Goal: Task Accomplishment & Management: Manage account settings

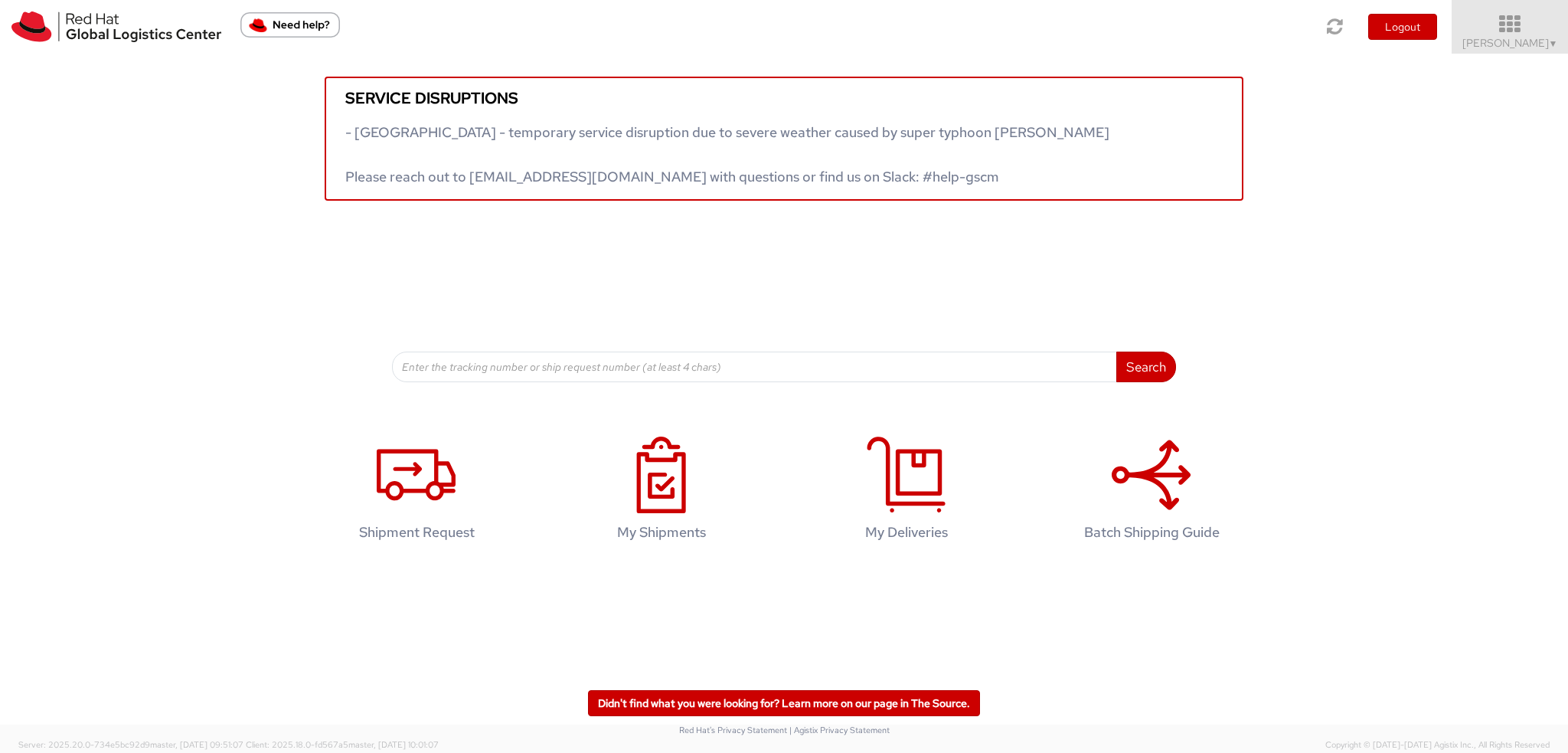
click at [1520, 45] on span "Filip Moravec ▼" at bounding box center [1510, 43] width 95 height 14
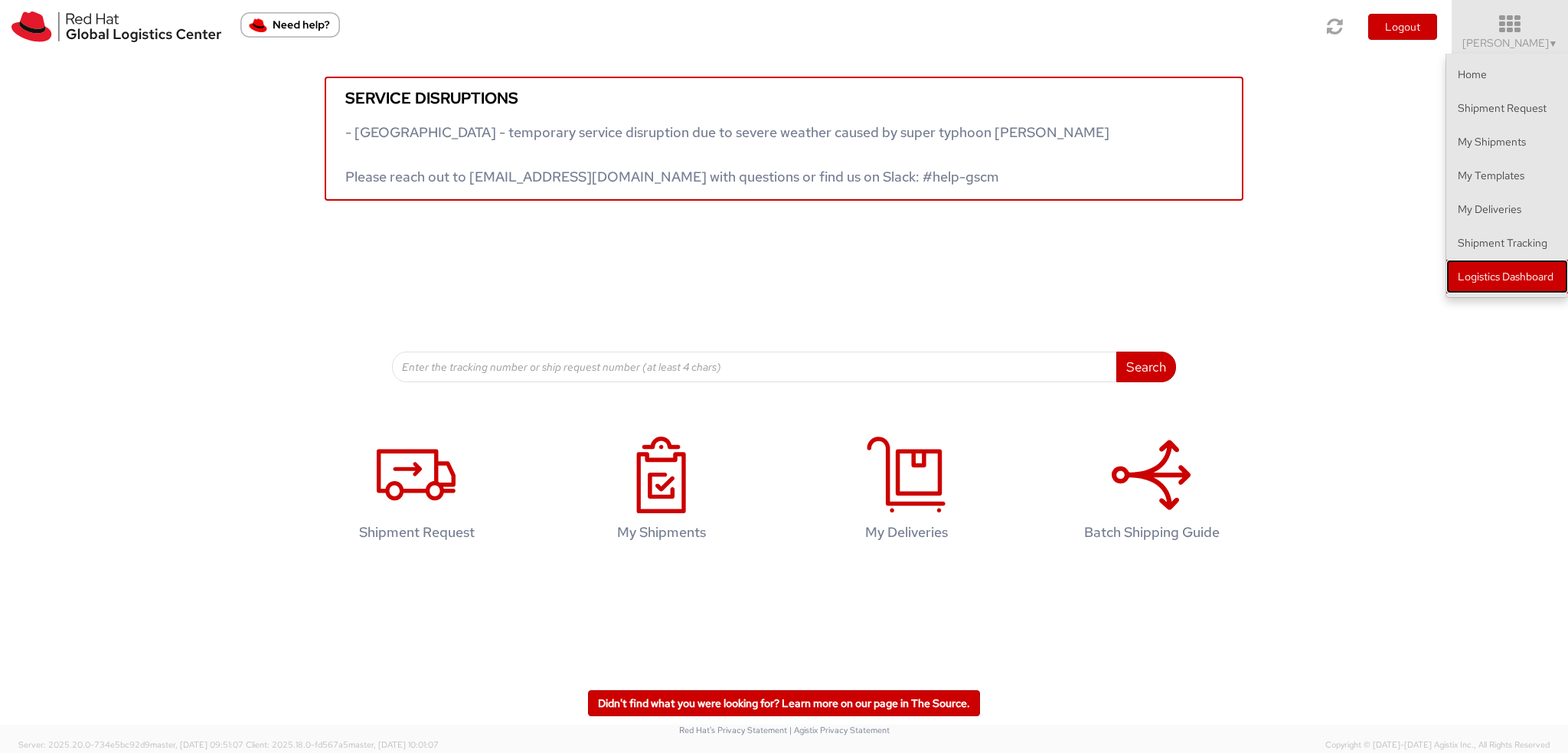
click at [1500, 288] on link "Logistics Dashboard" at bounding box center [1507, 276] width 122 height 34
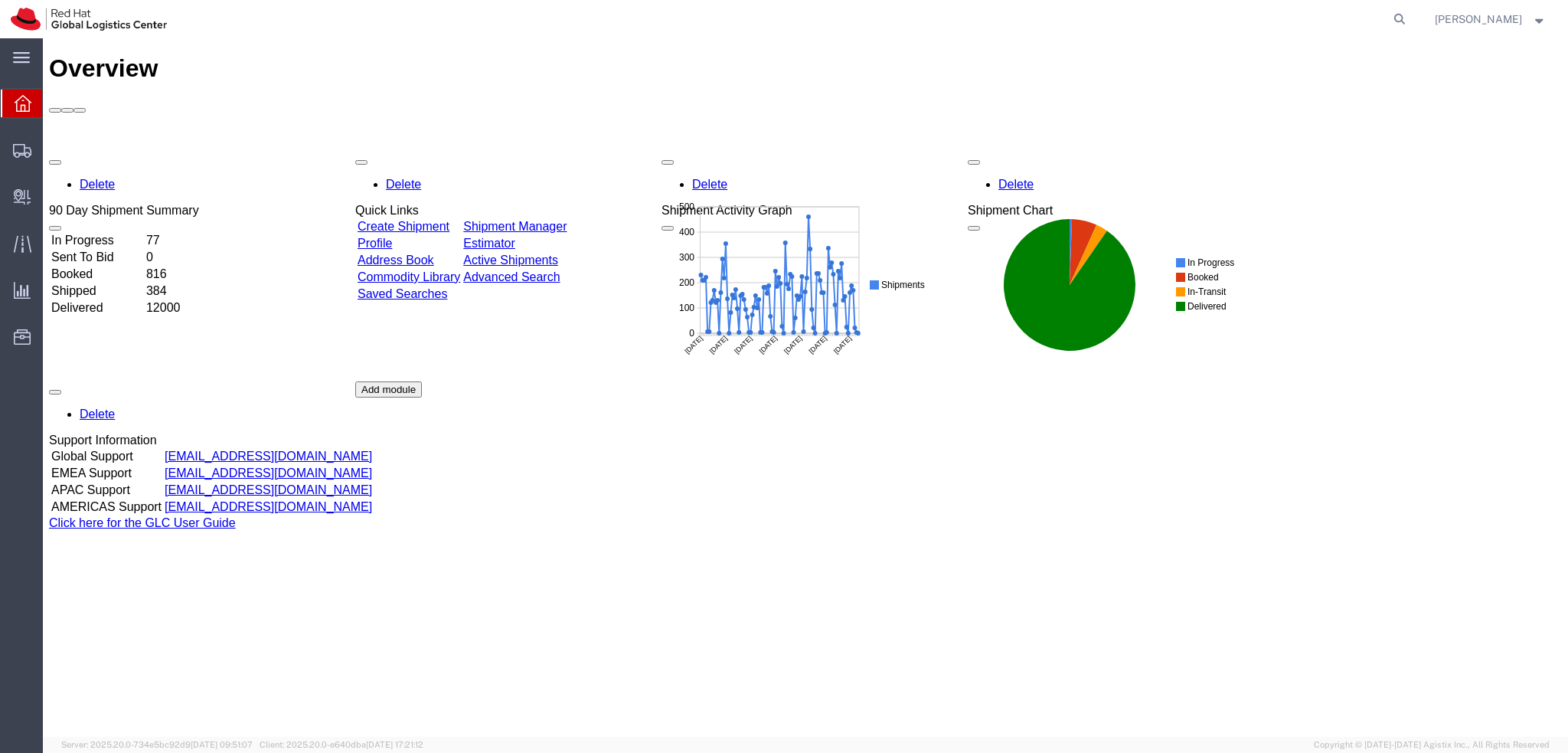
click at [1412, 9] on form at bounding box center [1400, 19] width 24 height 38
click at [1410, 14] on icon at bounding box center [1400, 19] width 21 height 21
click at [1361, 19] on input "search" at bounding box center [1156, 19] width 466 height 37
paste input "6191070701"
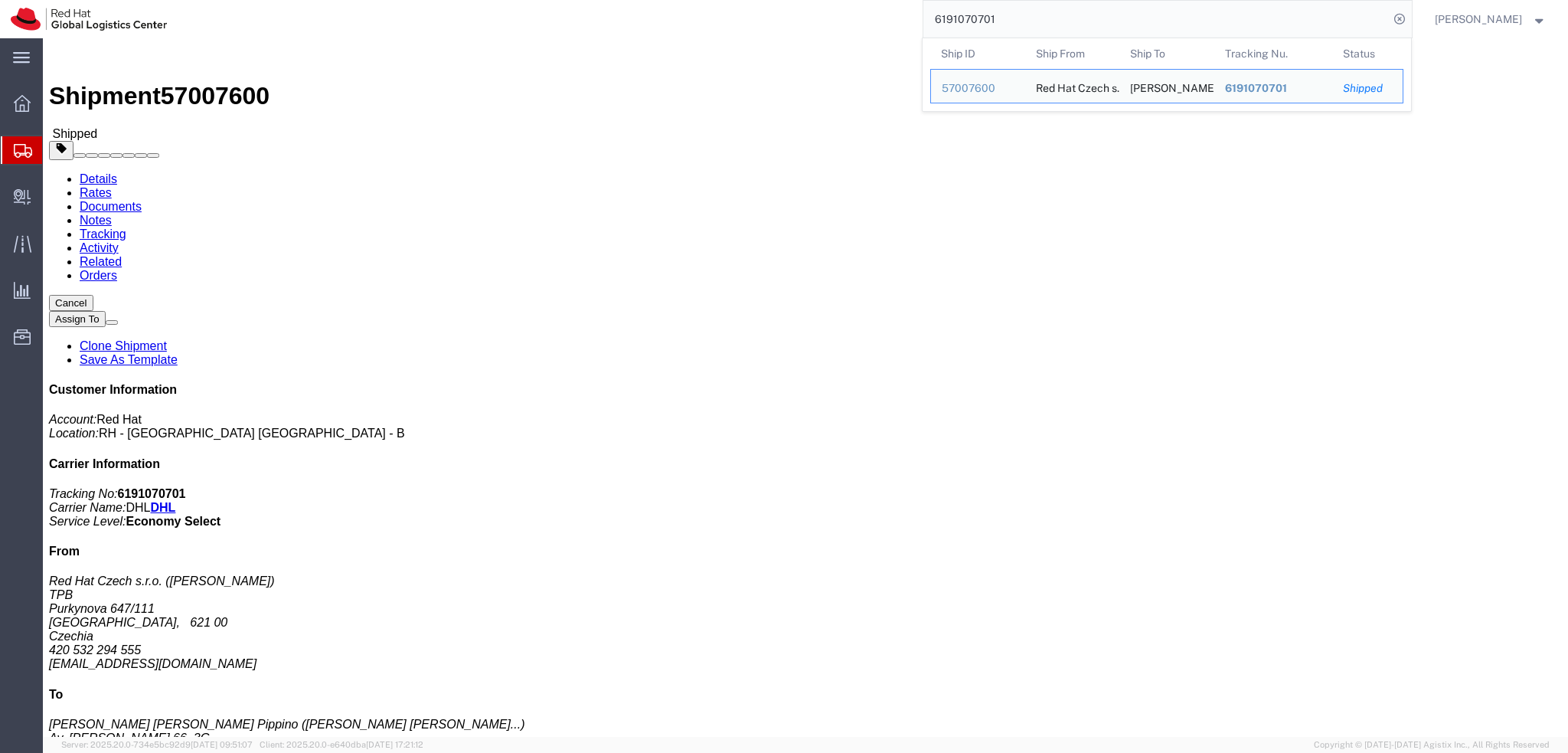
click at [1039, 12] on input "6191070701" at bounding box center [1156, 19] width 466 height 37
click at [1045, 15] on input "6191070701" at bounding box center [1156, 19] width 466 height 37
paste input "7098601613"
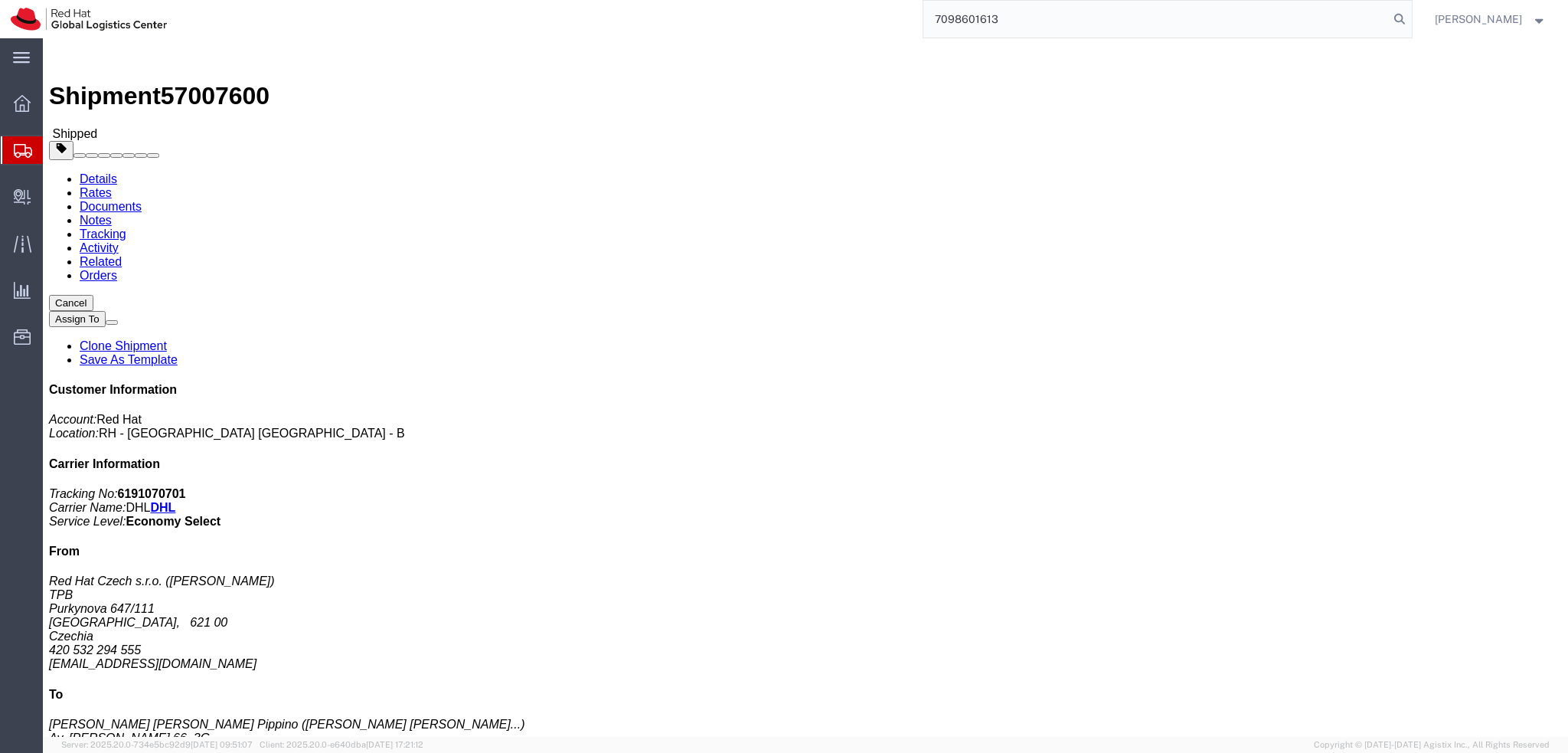
type input "7098601613"
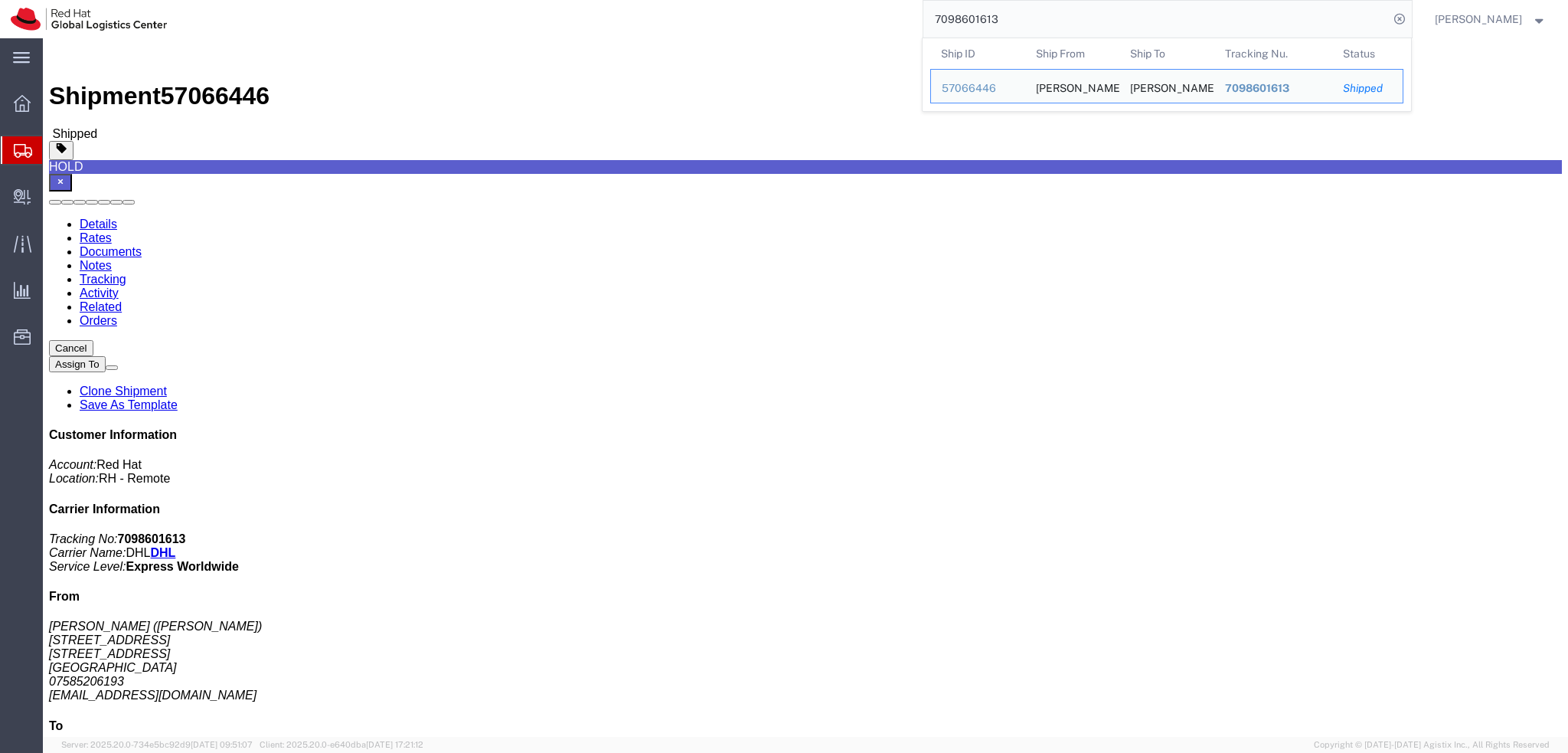
click img
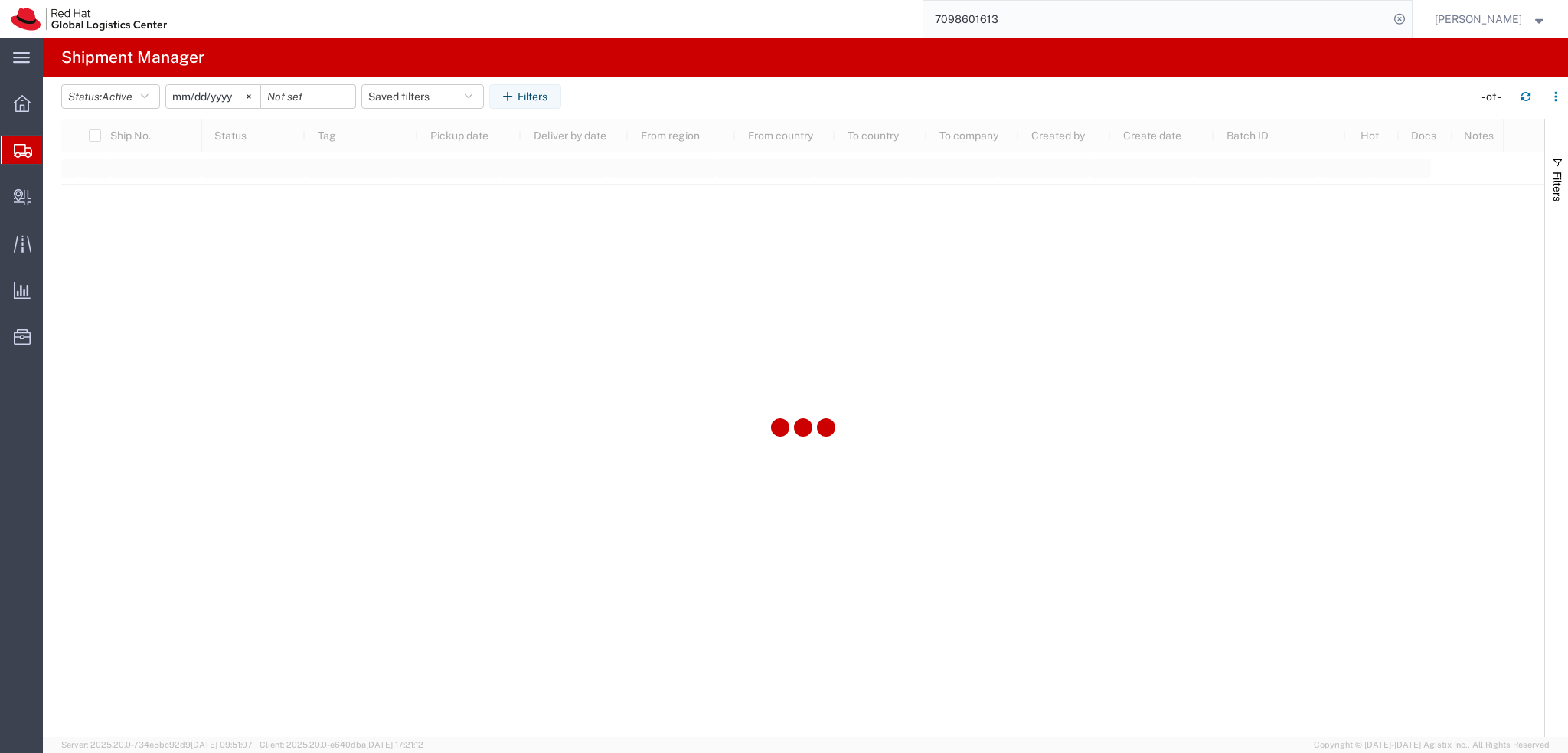
type input "2025-01-05"
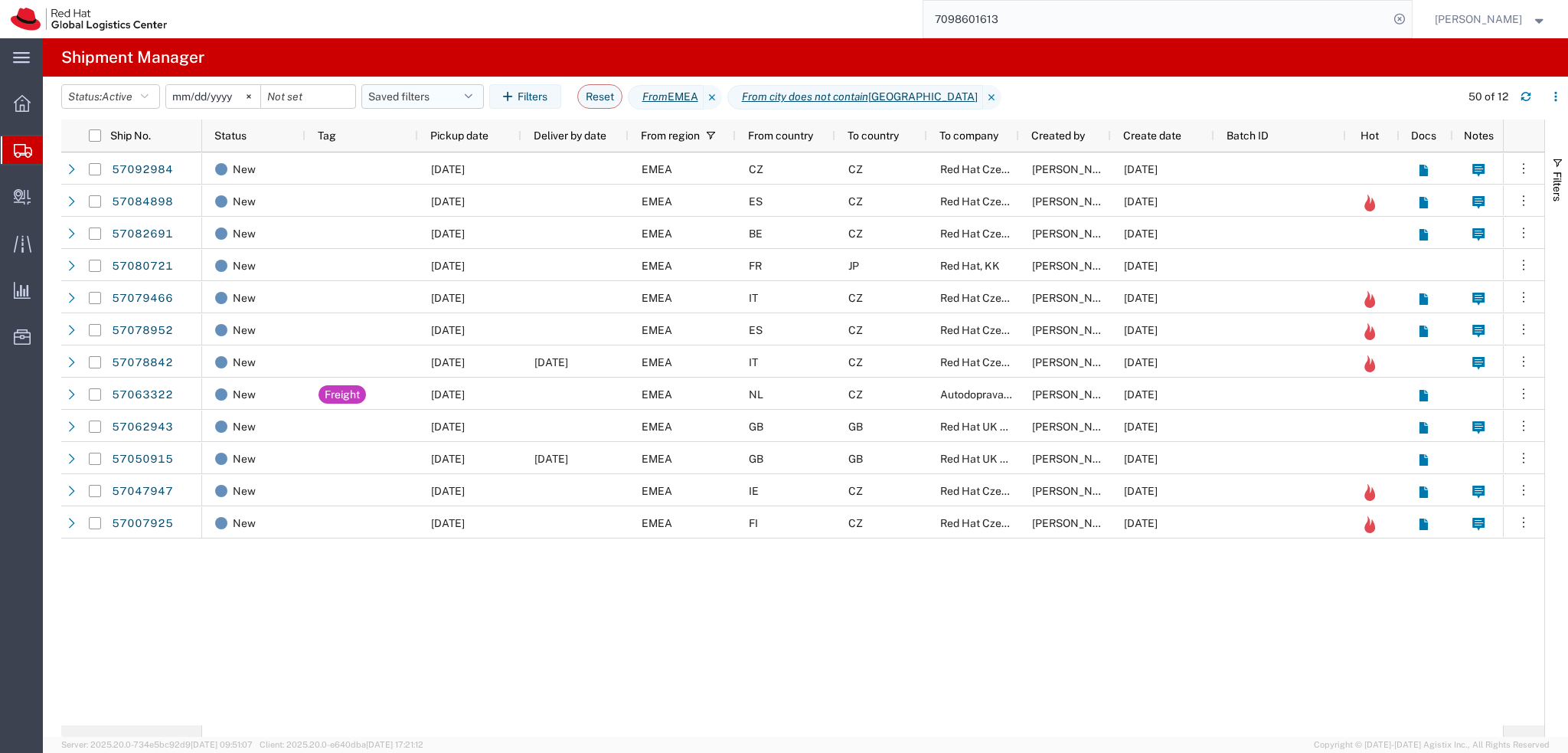
click at [452, 99] on button "Saved filters" at bounding box center [423, 95] width 123 height 24
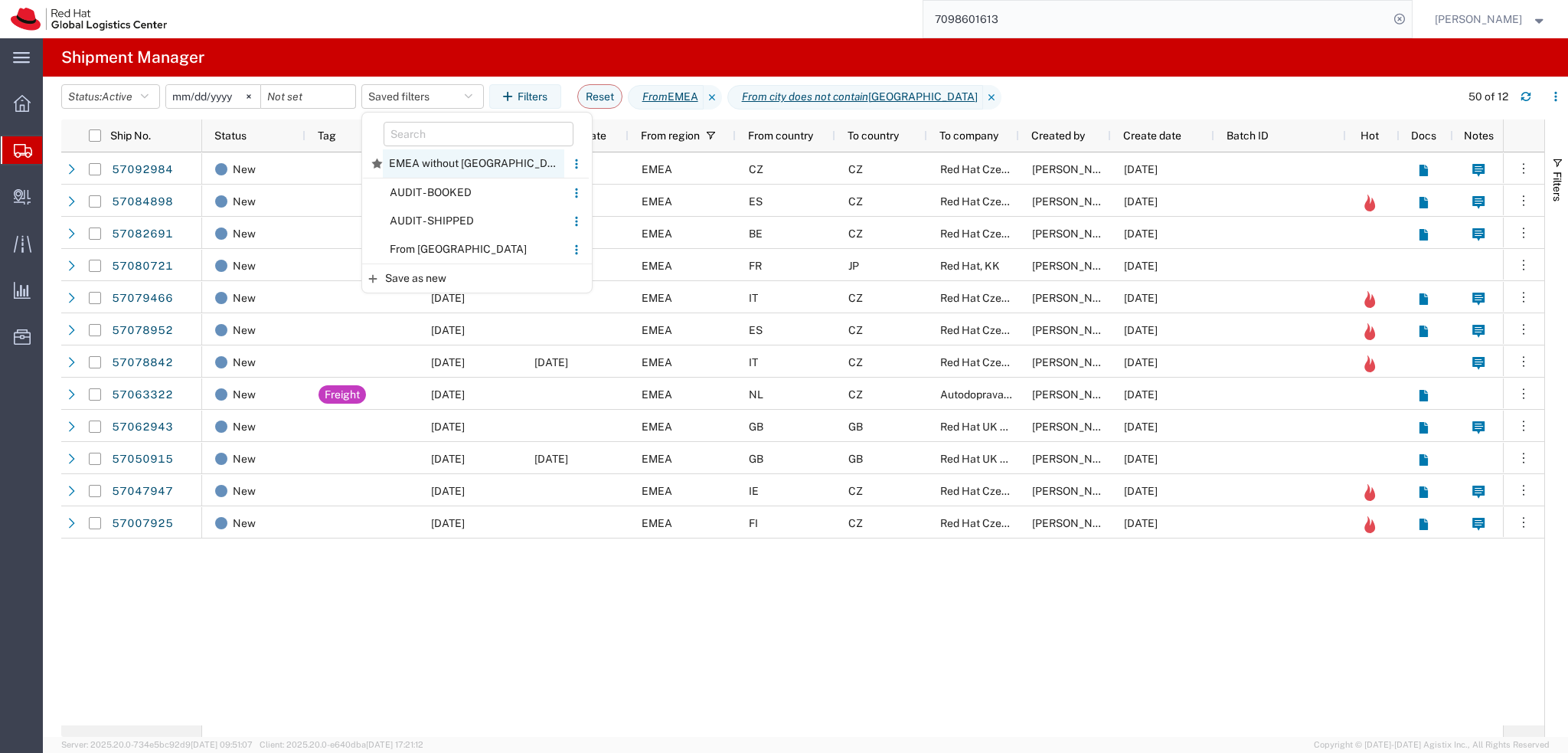
click at [458, 168] on span "EMEA without Brno" at bounding box center [473, 163] width 181 height 28
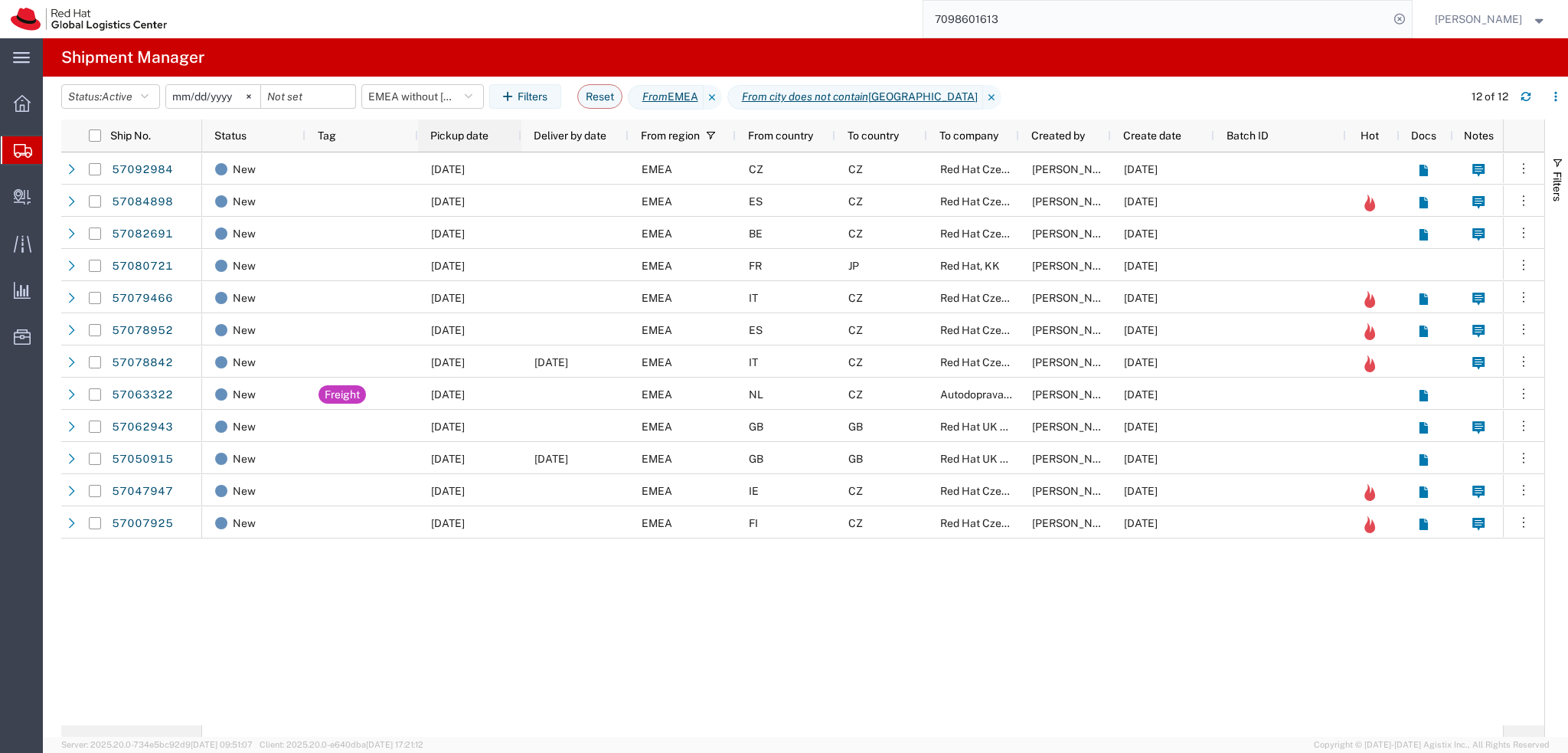
click at [464, 138] on span "Pickup date" at bounding box center [460, 135] width 58 height 13
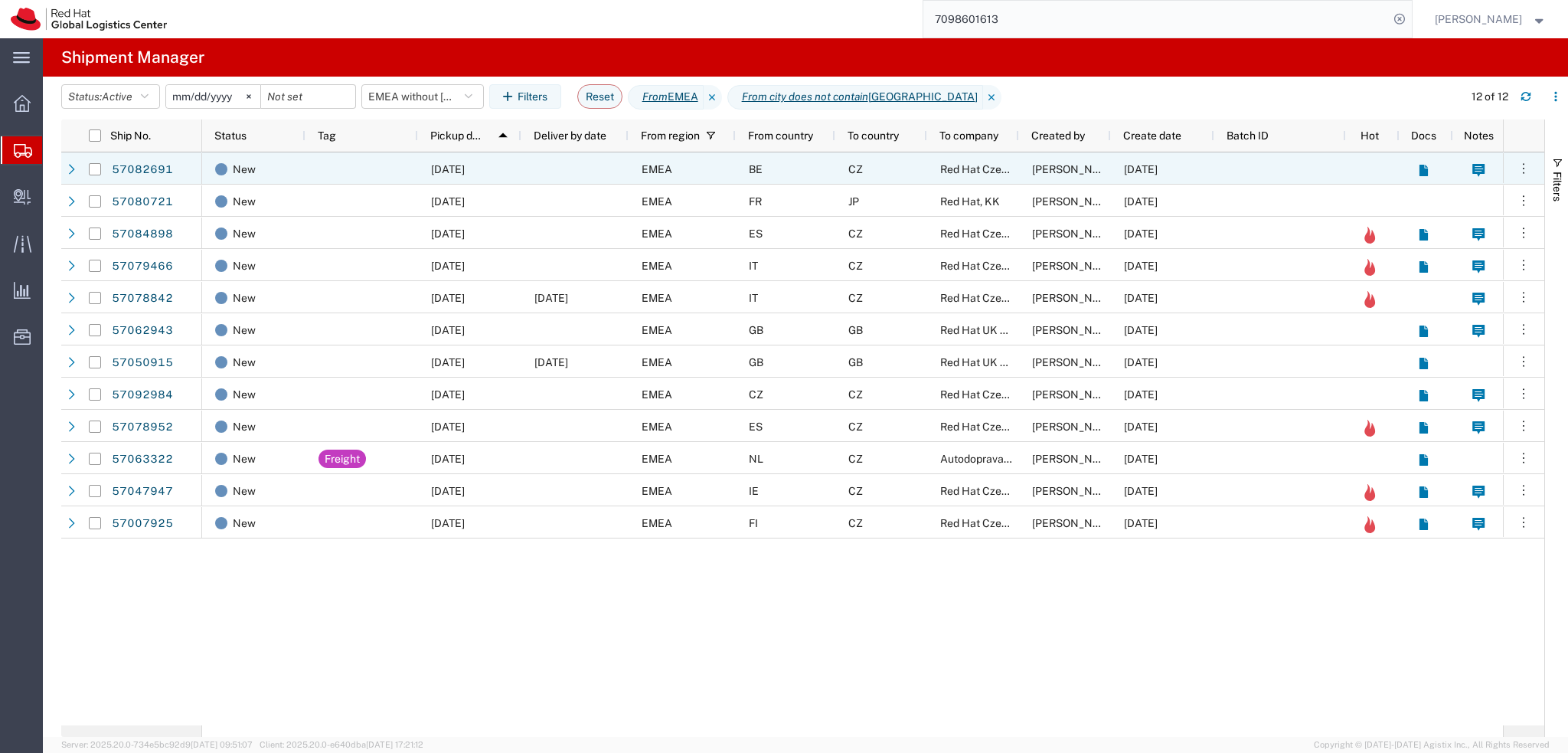
click at [508, 173] on div "10/09/2025" at bounding box center [469, 168] width 103 height 32
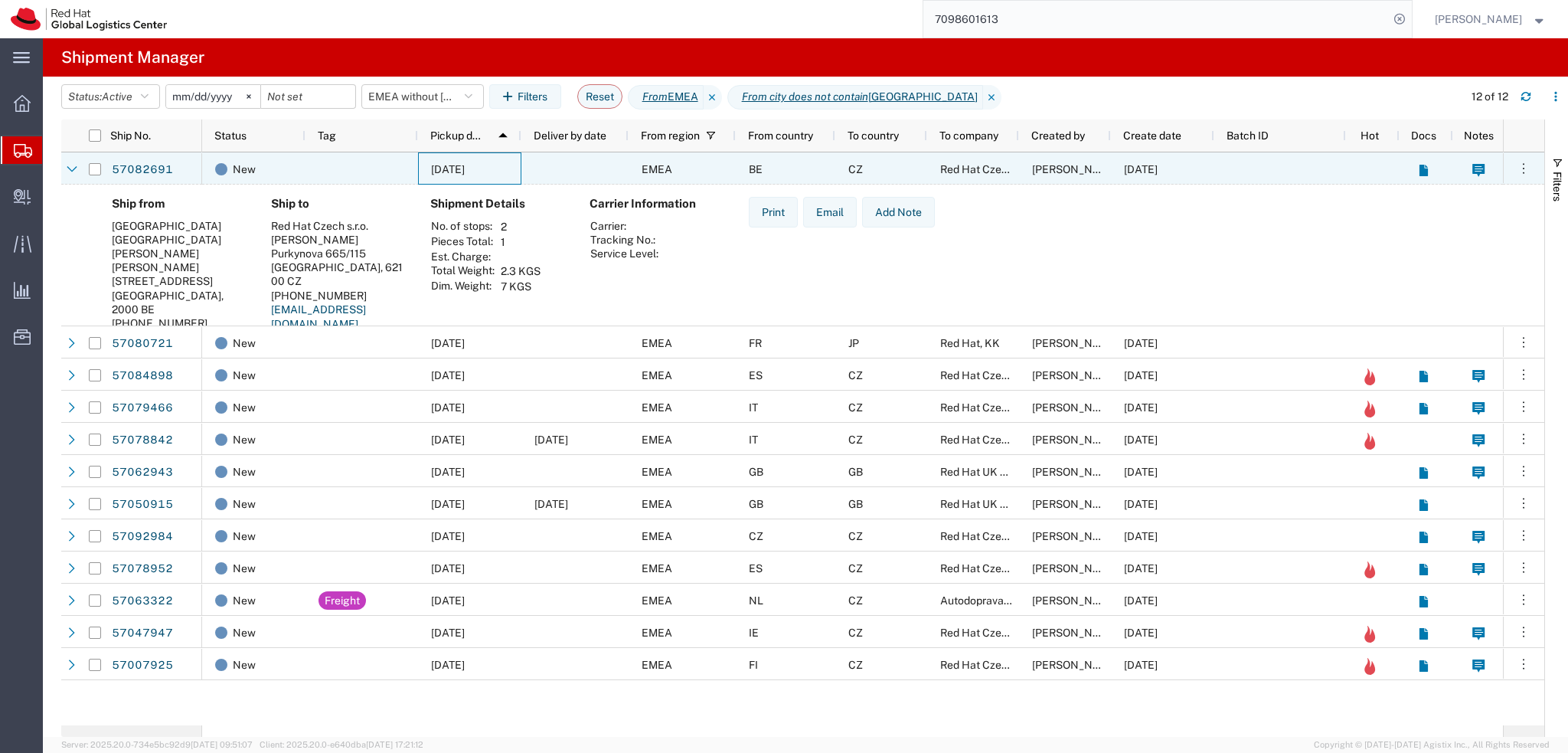
click at [508, 173] on div "10/09/2025" at bounding box center [469, 168] width 103 height 32
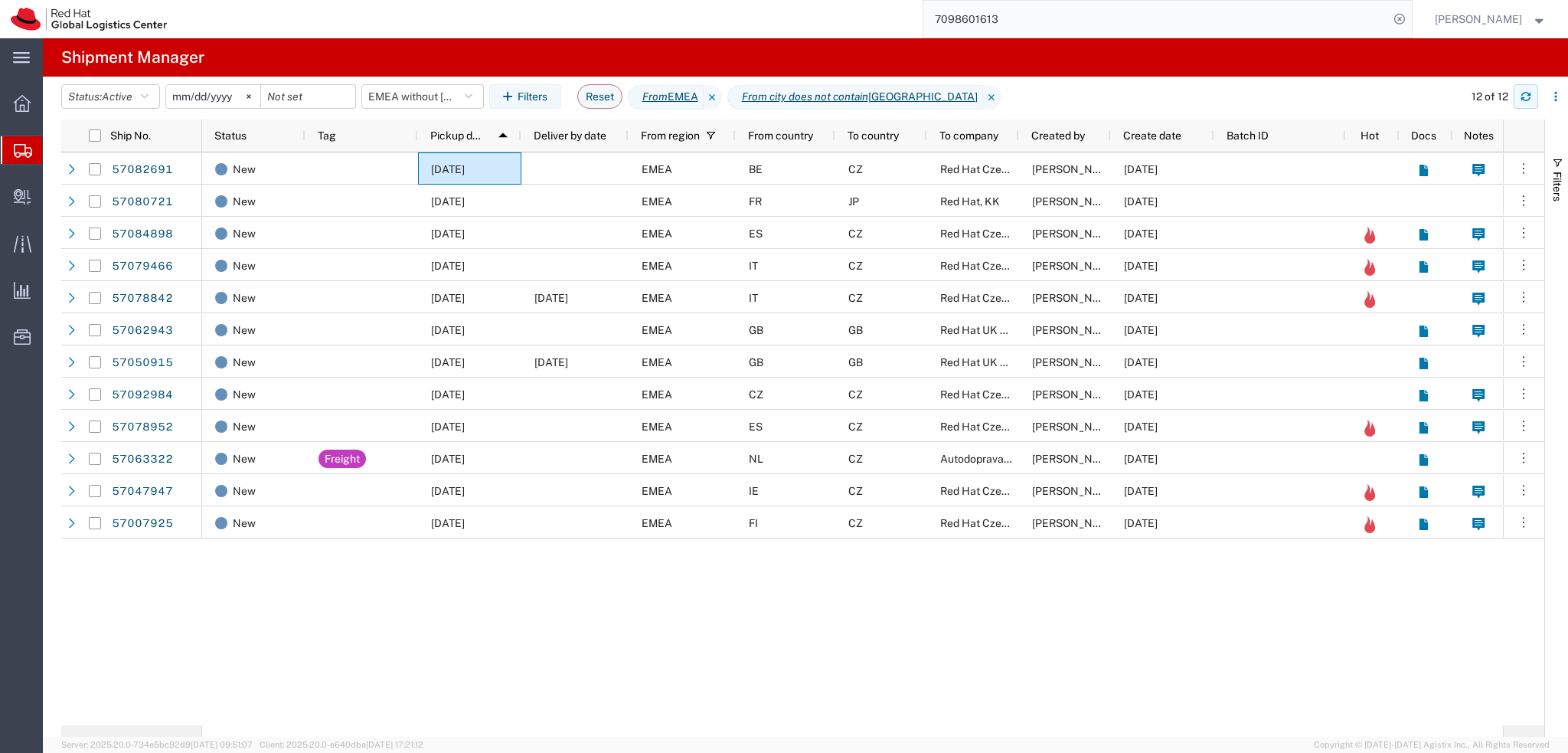
click at [1528, 102] on button "button" at bounding box center [1525, 95] width 24 height 24
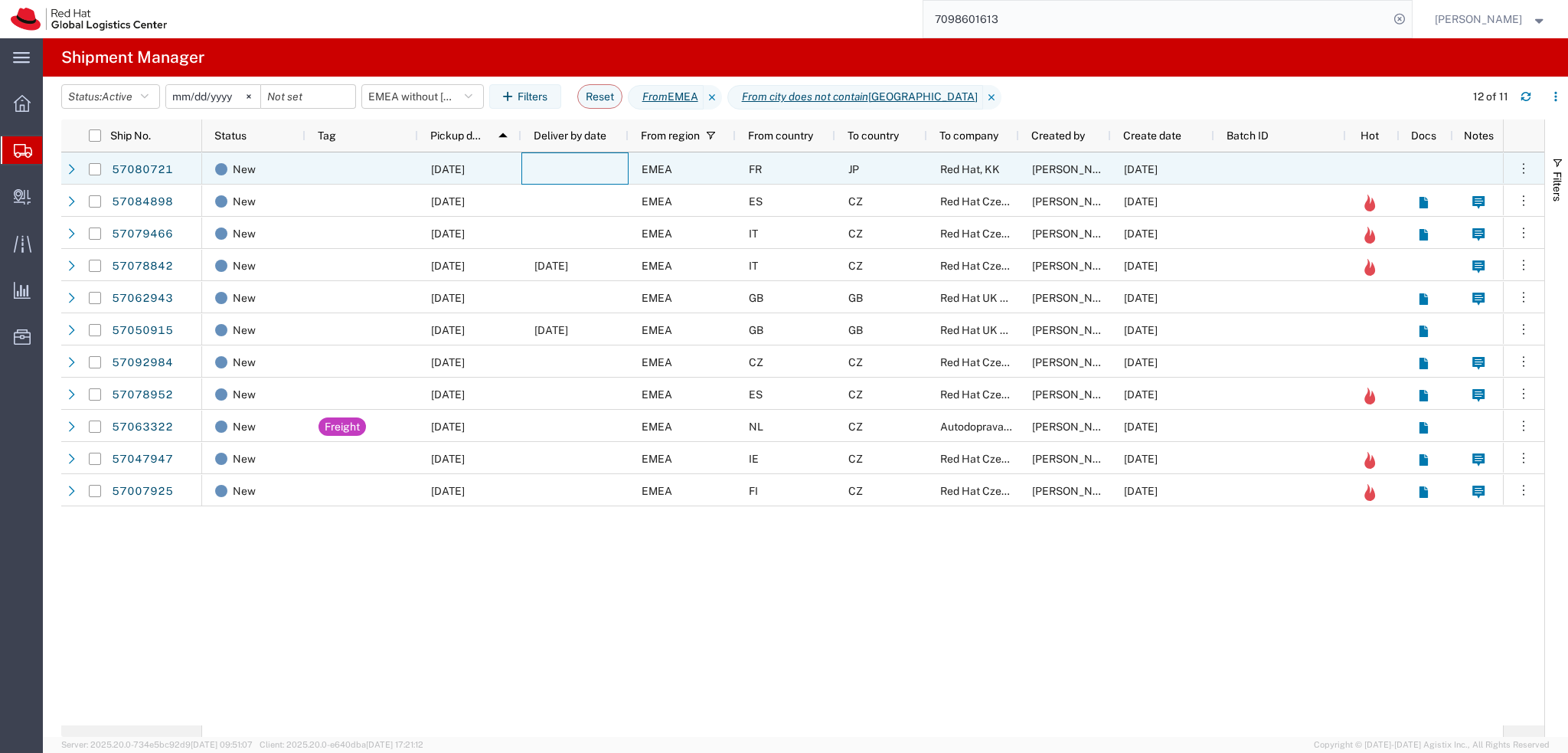
click at [558, 174] on div at bounding box center [575, 168] width 107 height 32
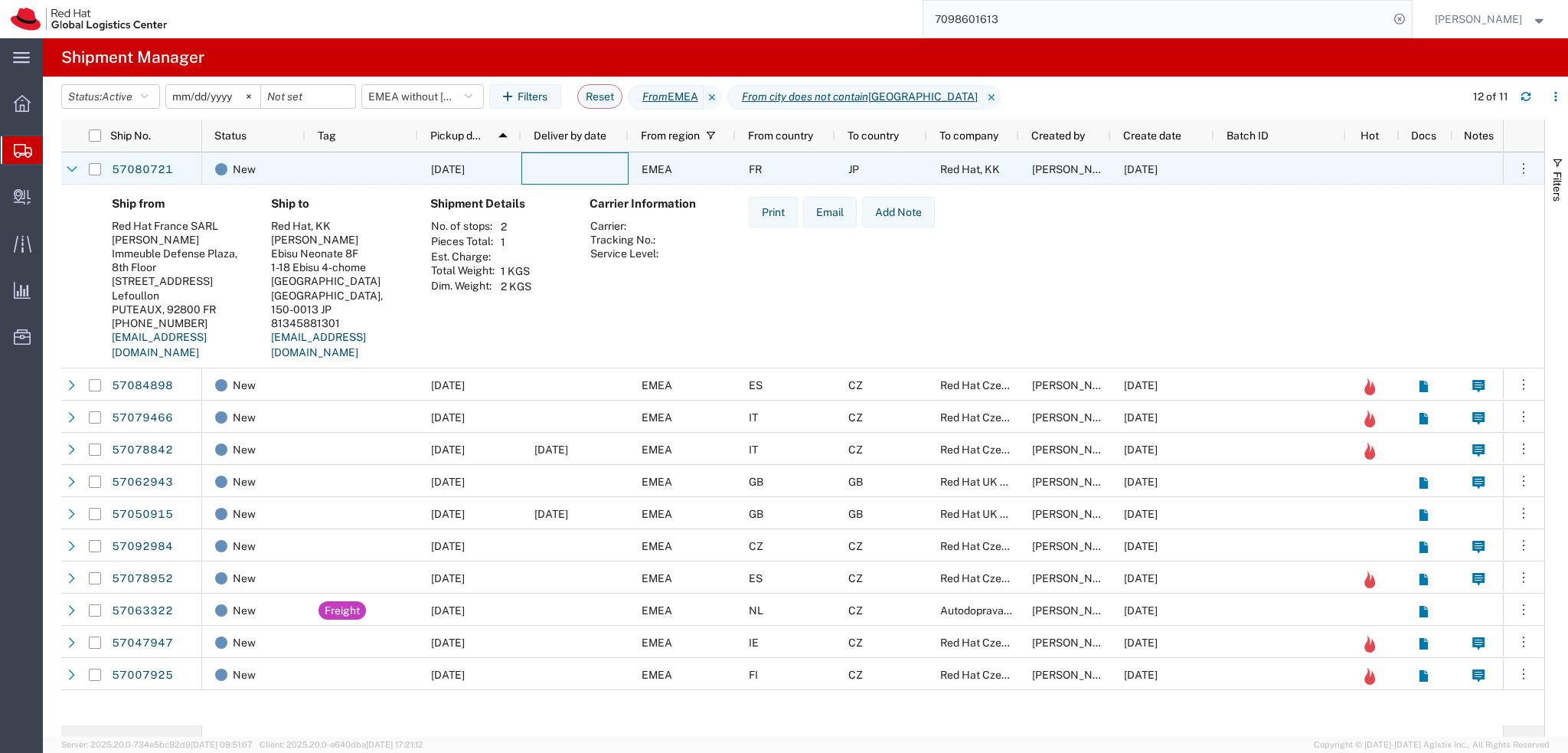
click at [573, 168] on div at bounding box center [575, 168] width 107 height 32
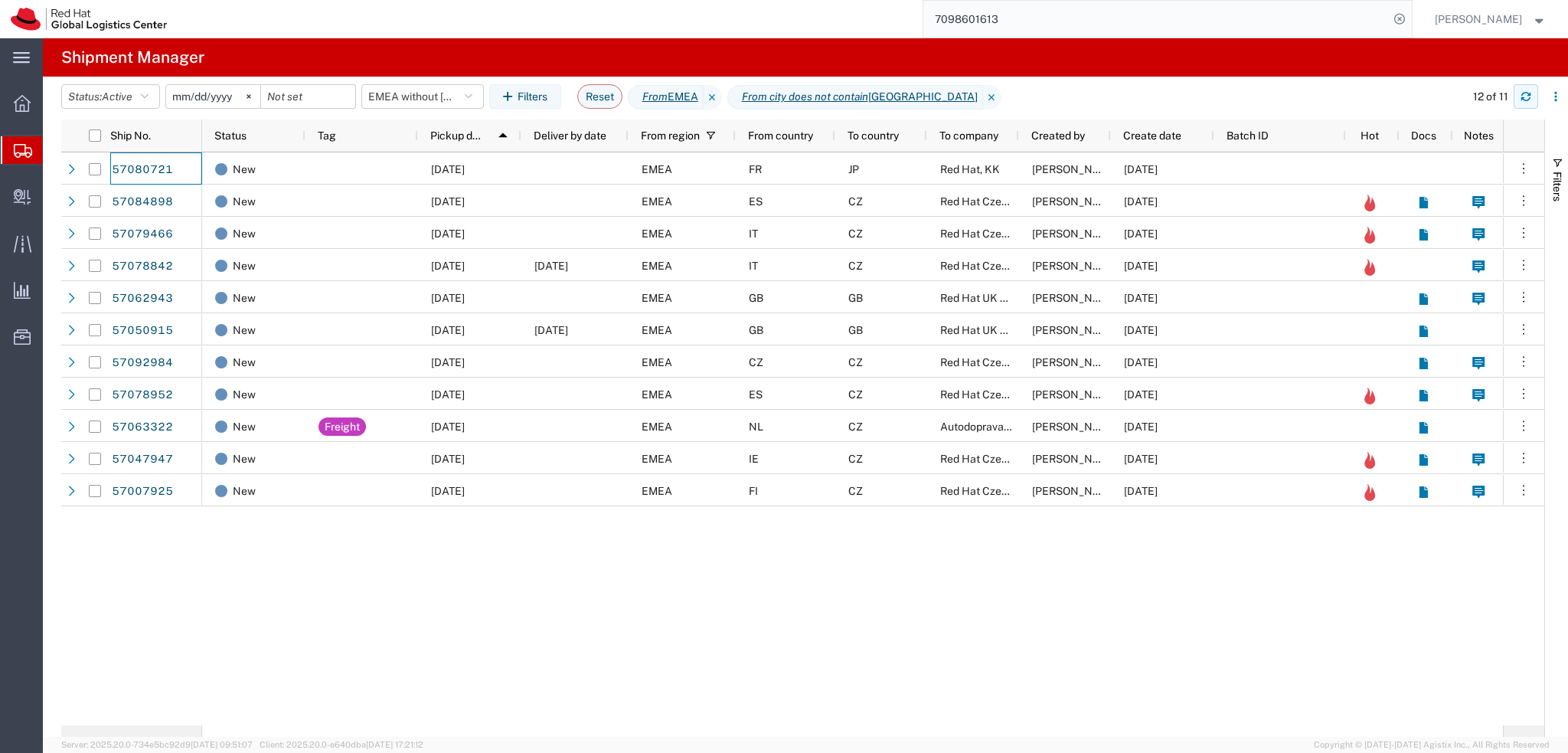
click at [1522, 94] on icon "button" at bounding box center [1525, 94] width 9 height 4
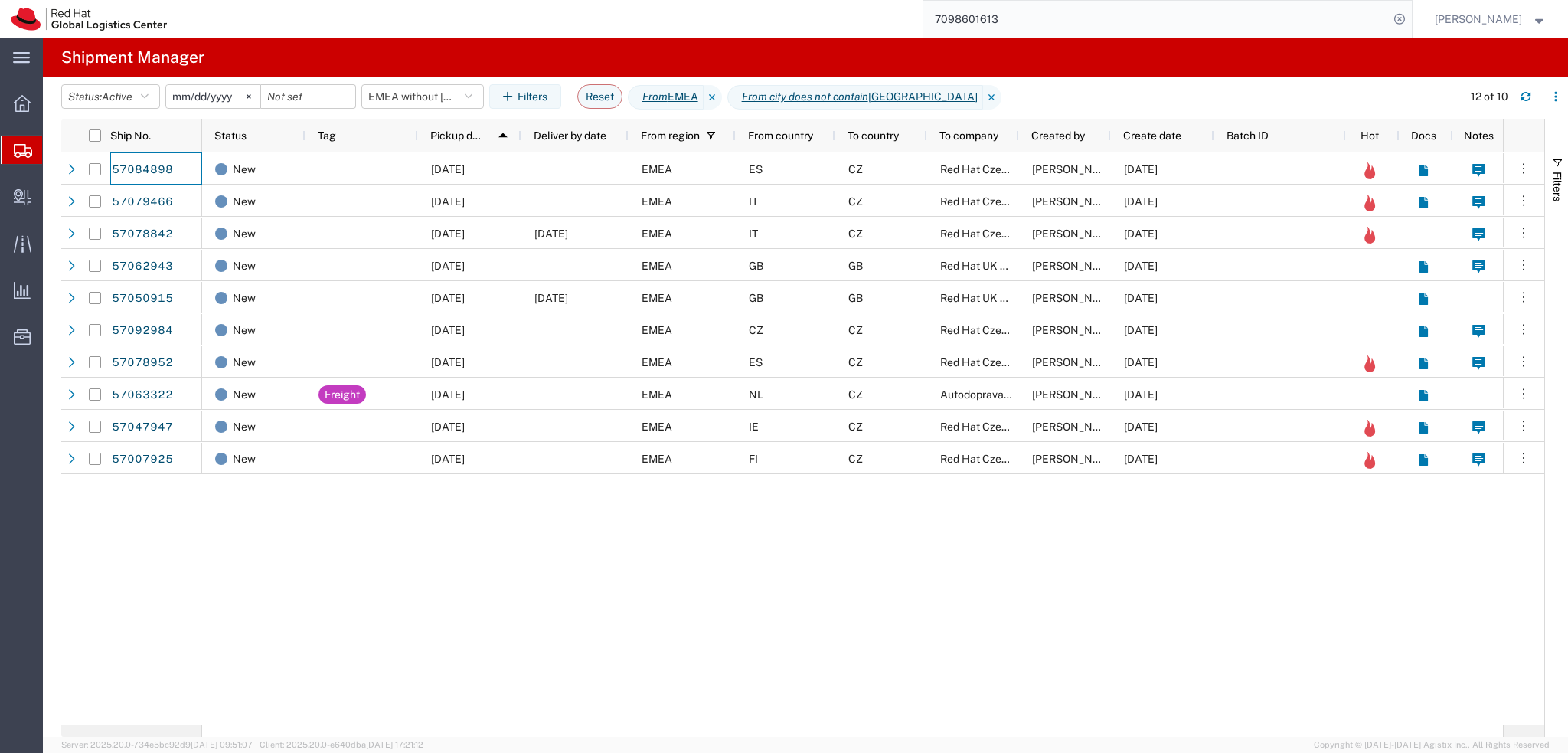
click at [1065, 24] on input "7098601613" at bounding box center [1156, 19] width 466 height 37
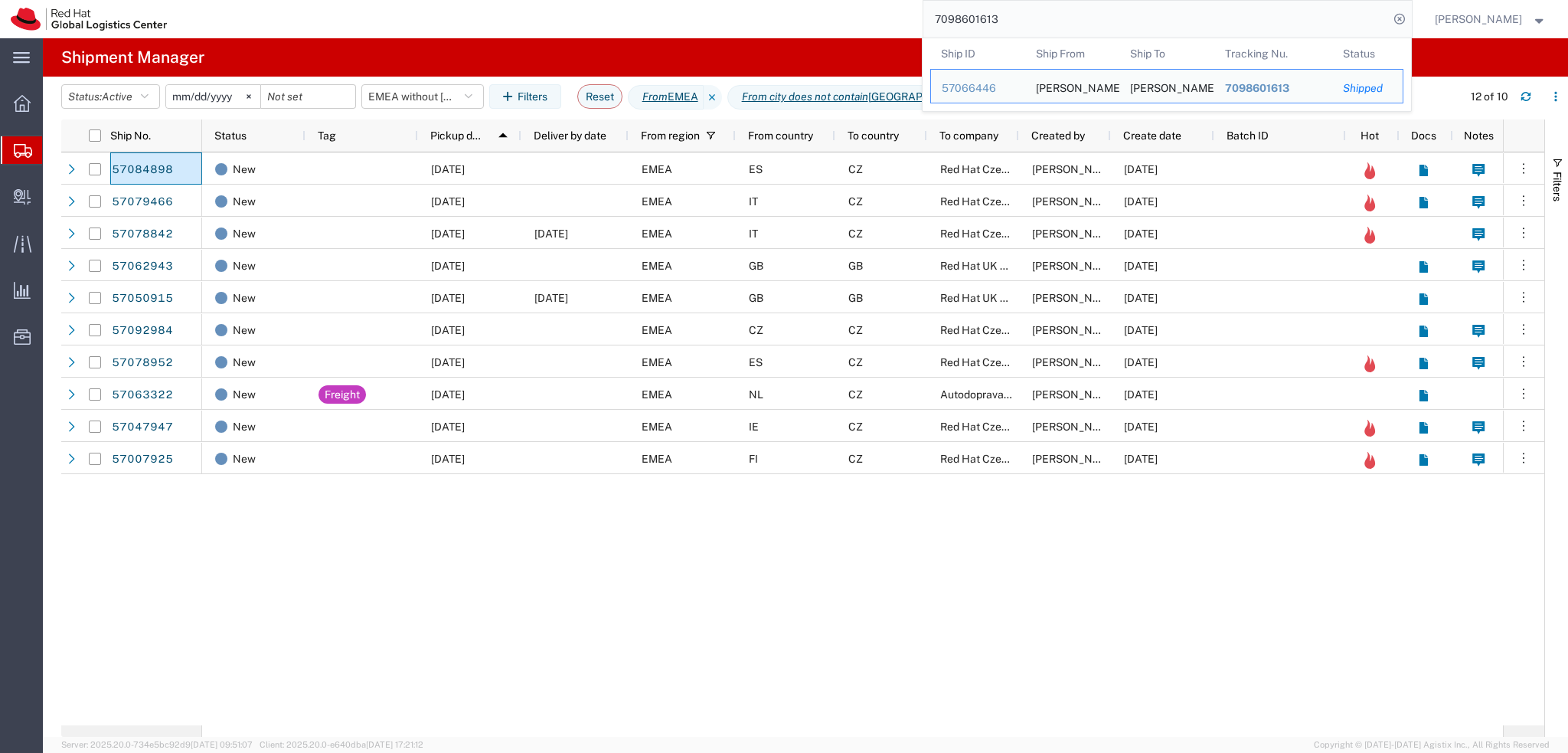
click at [1065, 24] on input "7098601613" at bounding box center [1156, 19] width 466 height 37
paste input "57063956"
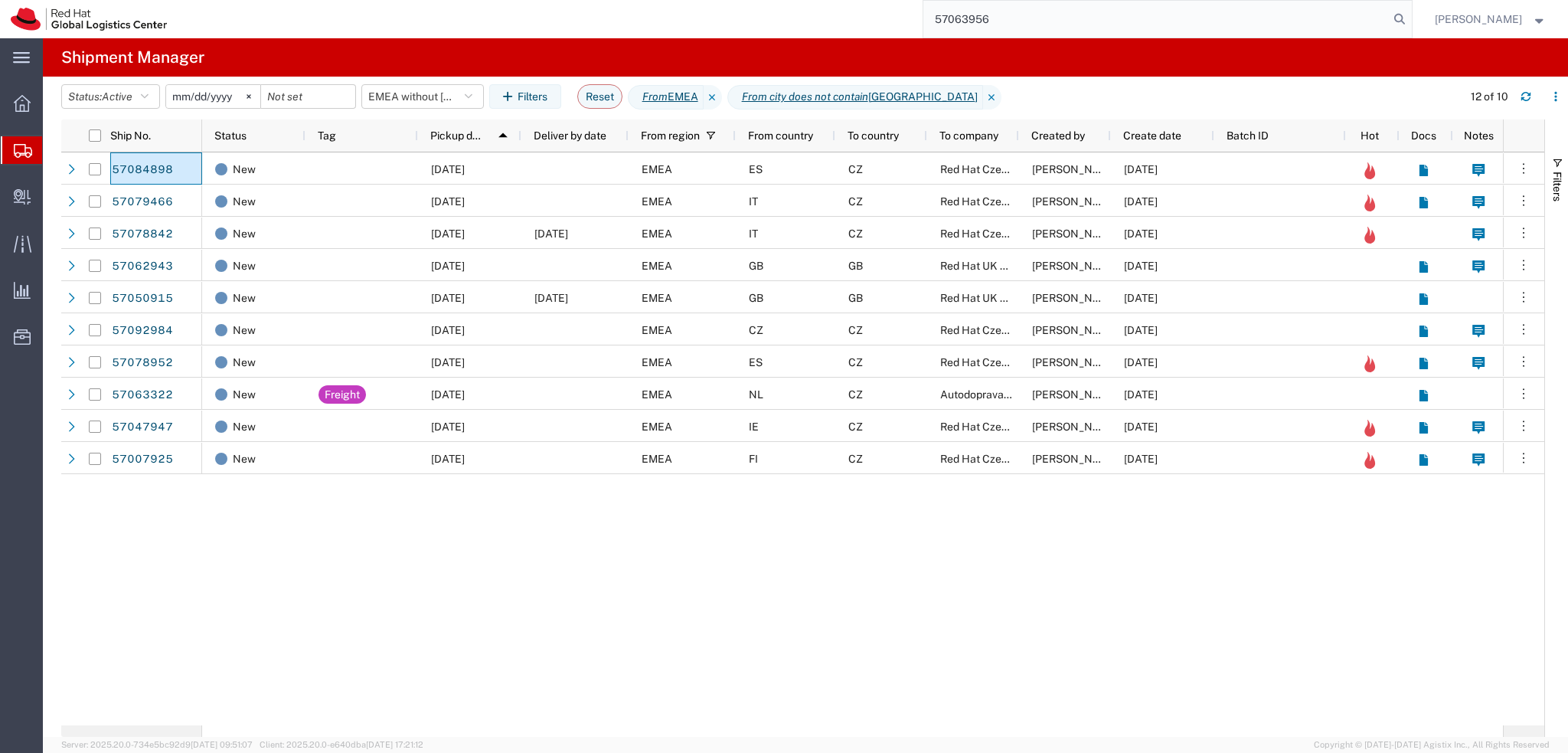
type input "57063956"
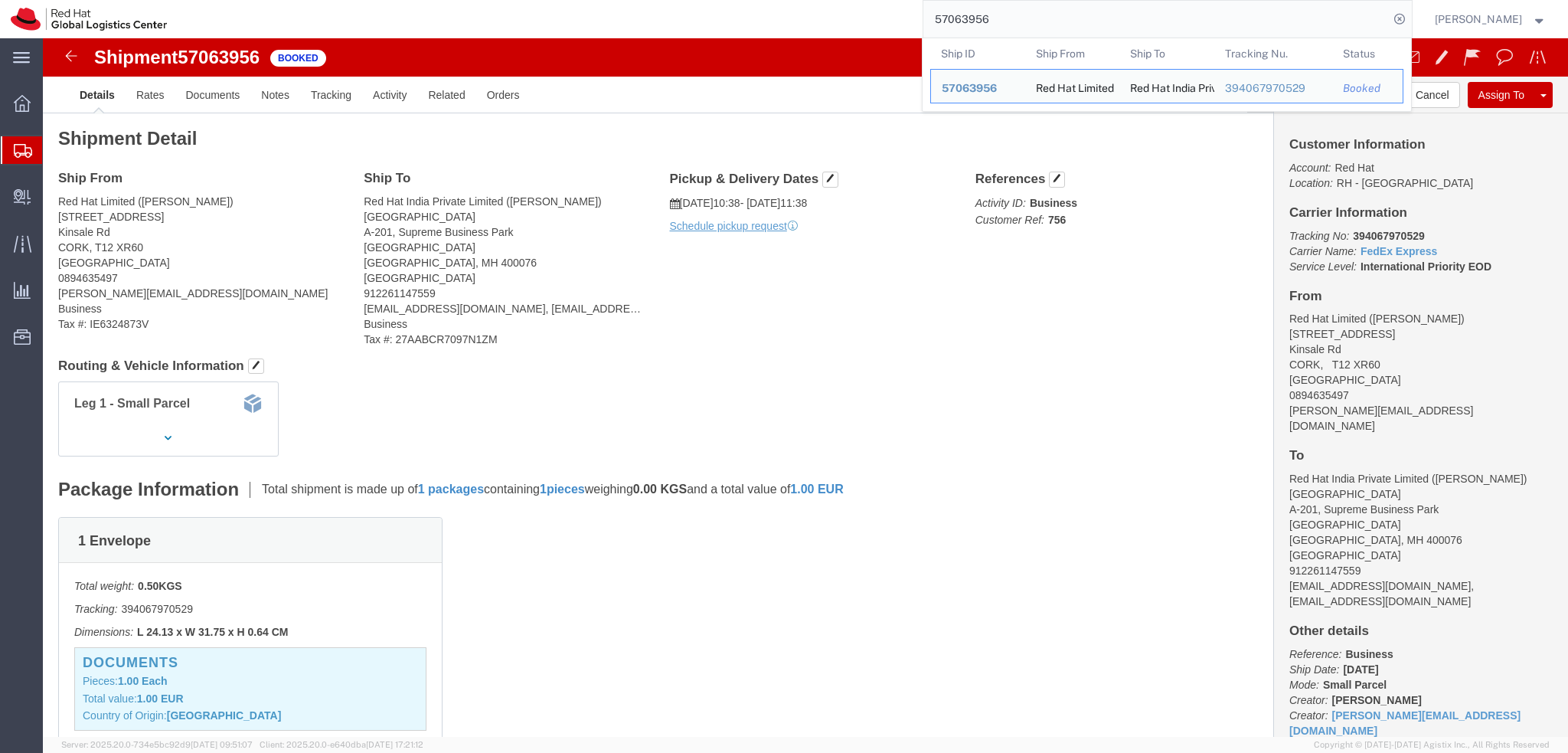
click h4 "Routing & Vehicle Information"
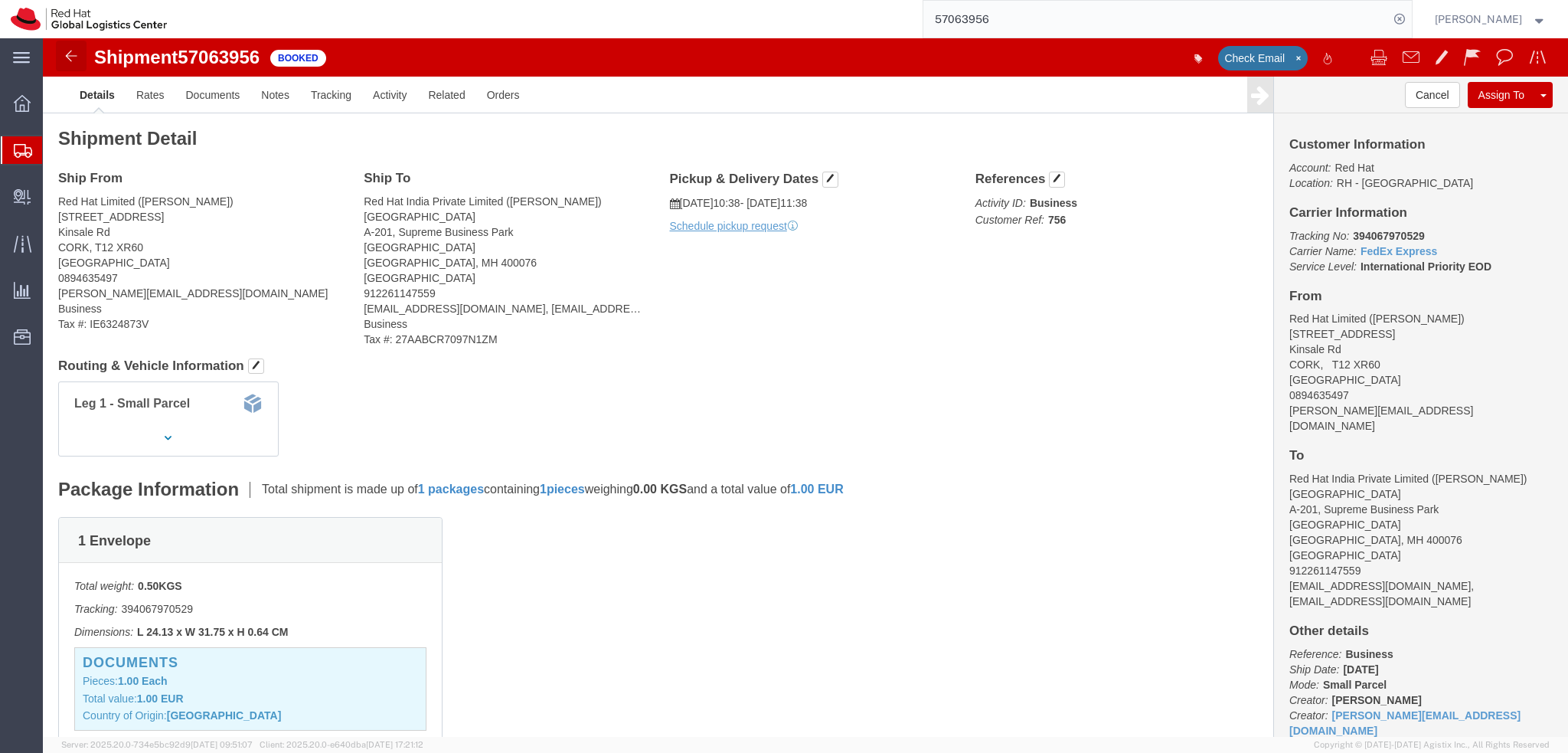
click img
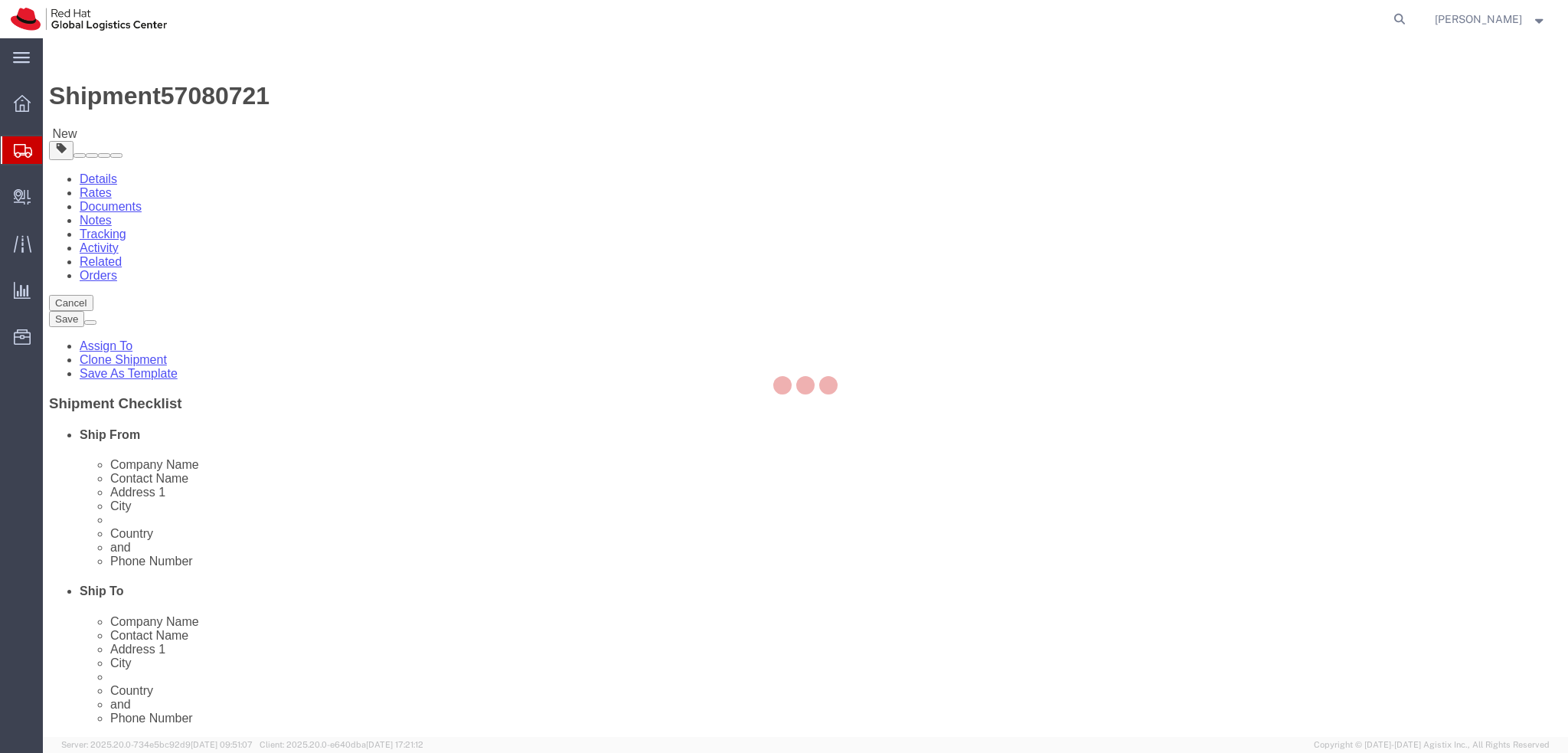
select select "38010"
select select "38034"
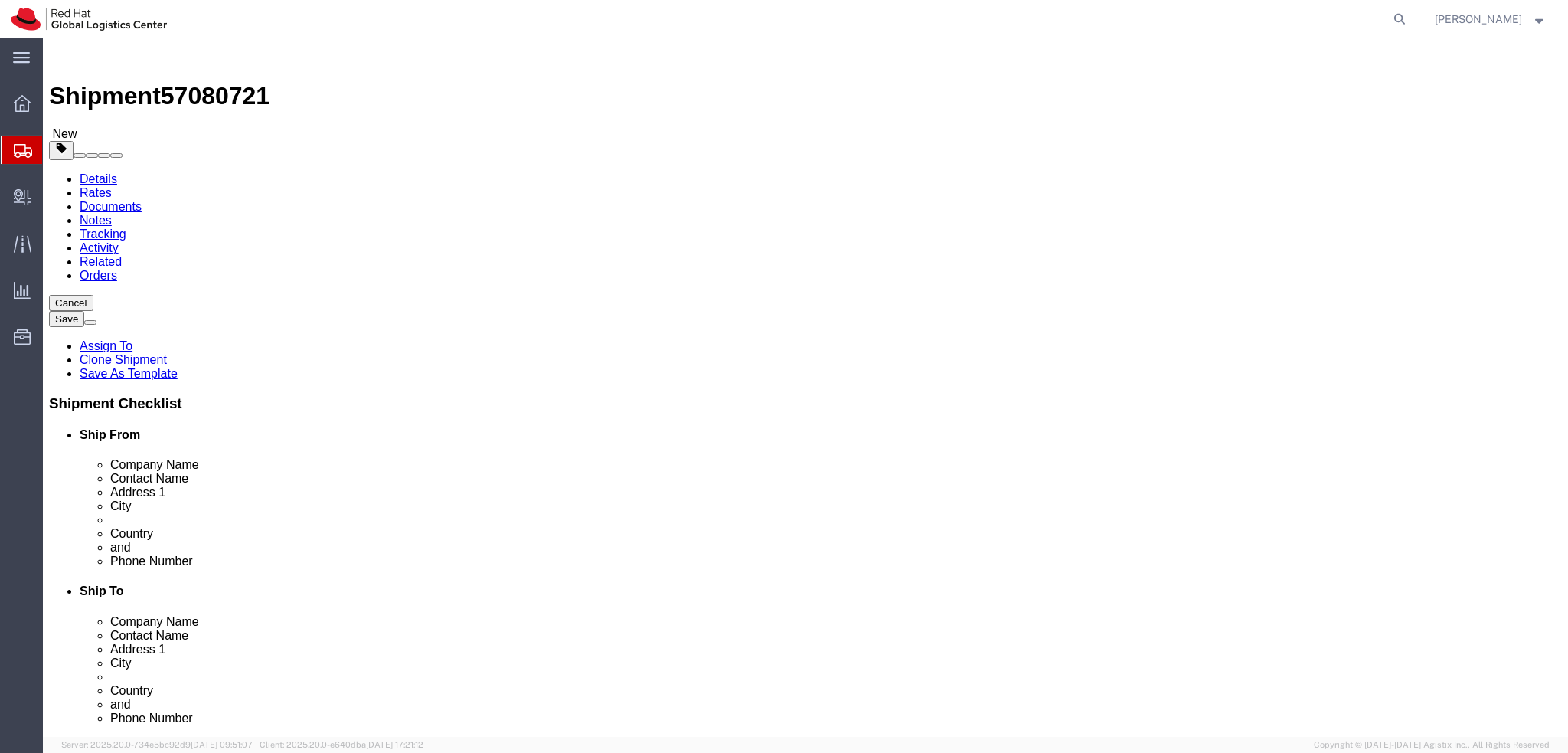
click link "Package Information"
click icon
click link "Activity"
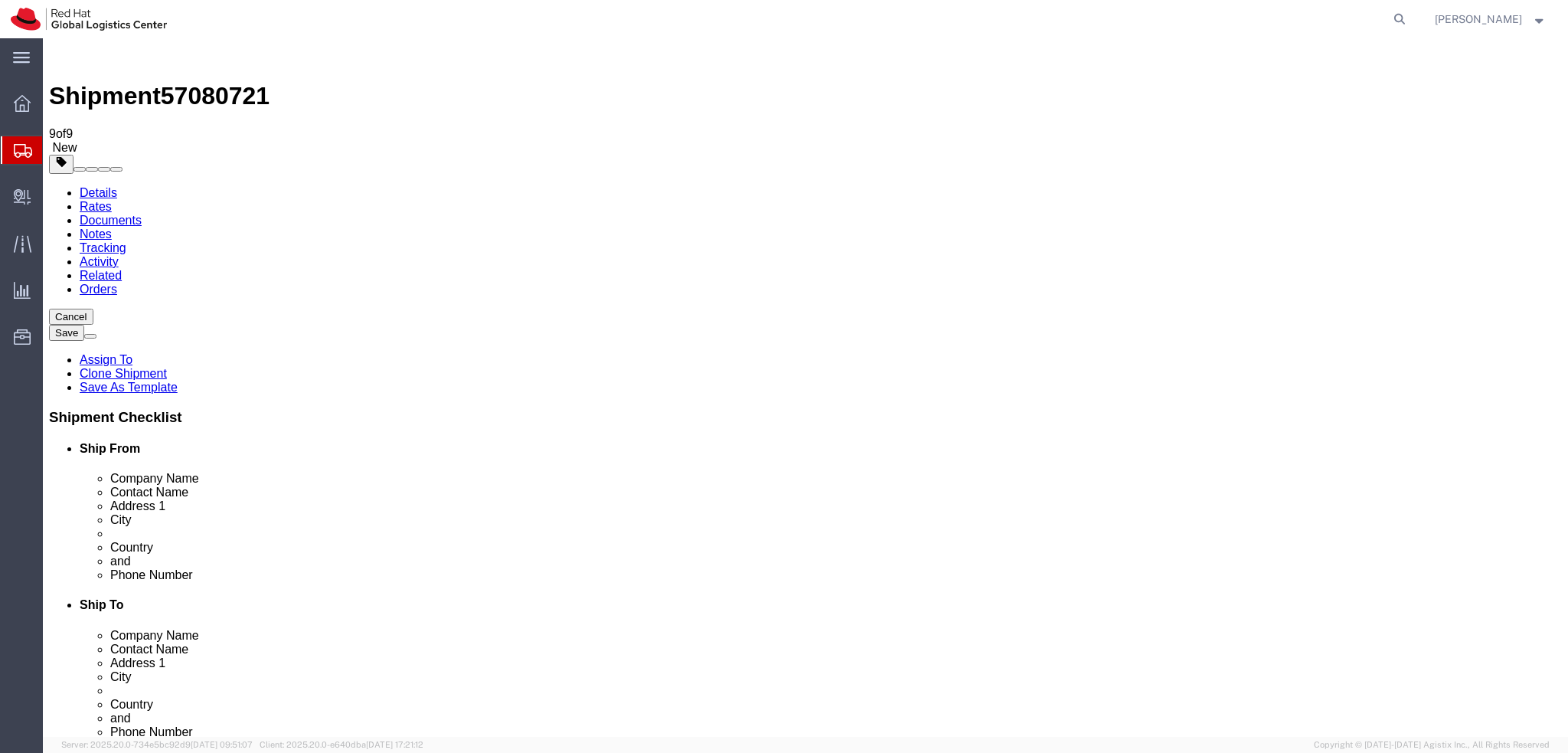
click at [100, 186] on link "Details" at bounding box center [98, 192] width 38 height 13
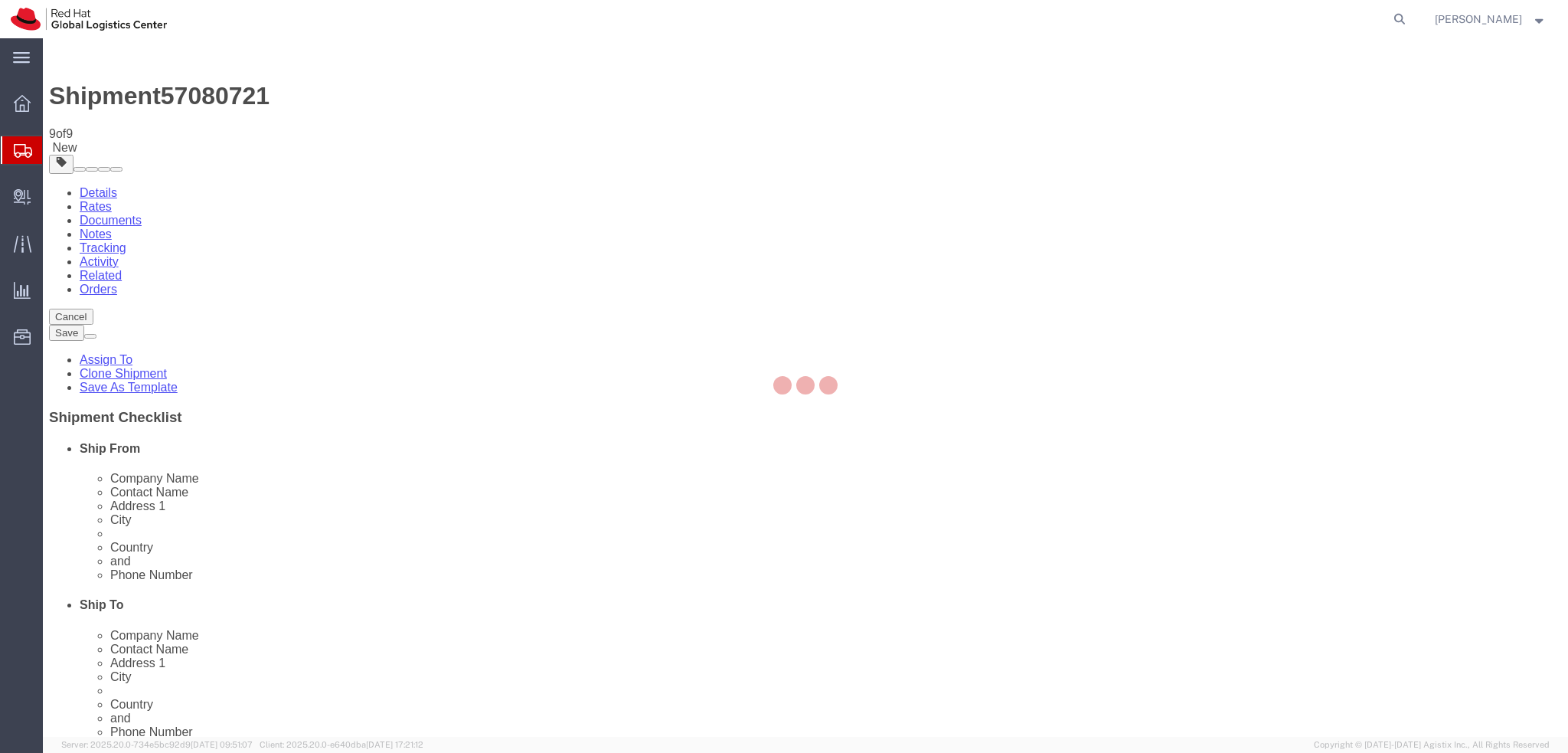
select select "38010"
select select "38034"
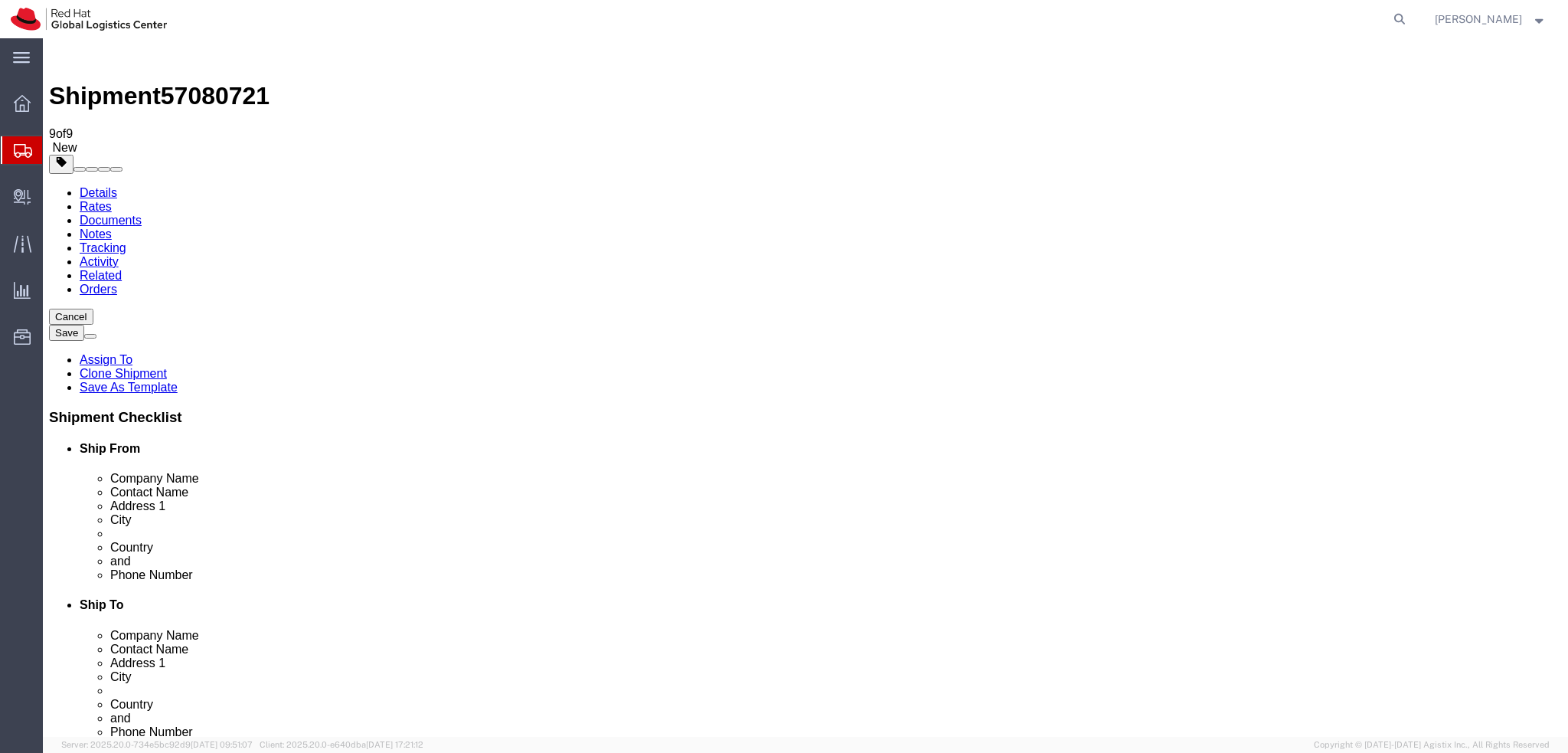
drag, startPoint x: 376, startPoint y: 551, endPoint x: 236, endPoint y: 552, distance: 140.0
click div "fneamtiu@redhat.com"
click link "Documents"
click at [94, 186] on link "Details" at bounding box center [98, 192] width 38 height 13
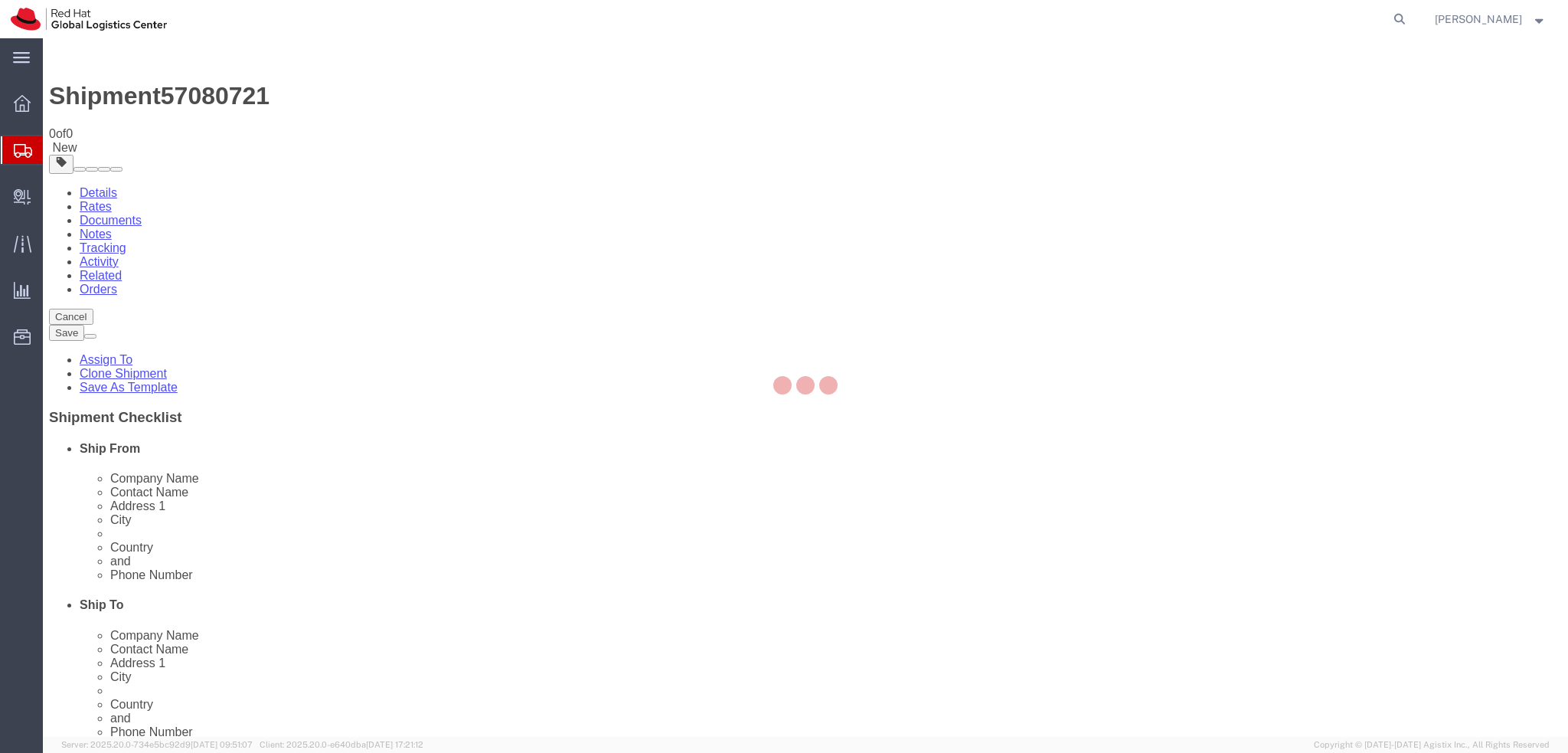
select select "38010"
select select "38034"
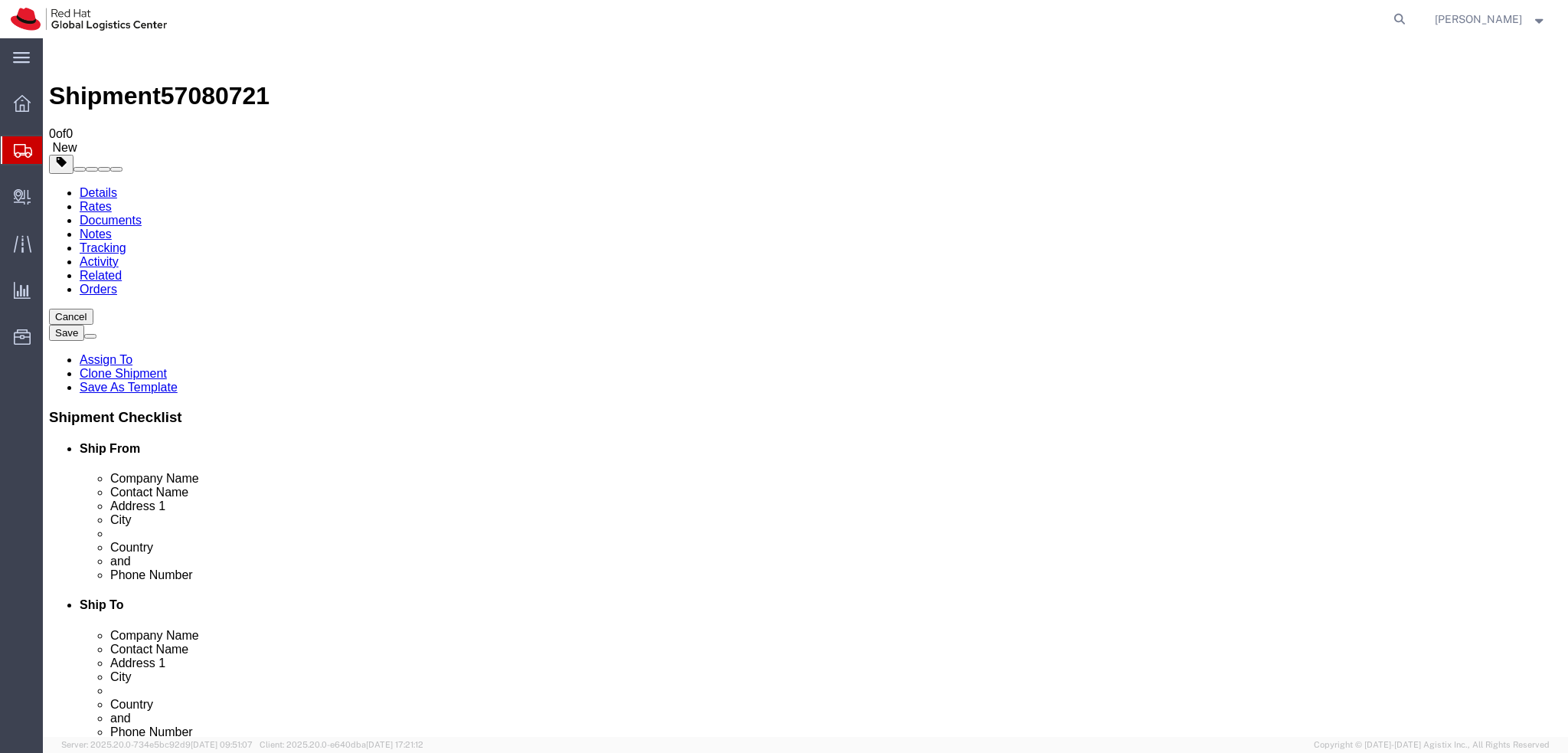
drag, startPoint x: 321, startPoint y: 320, endPoint x: 164, endPoint y: 320, distance: 157.0
click div "Contact Name Florina Gourmel"
click span "57080721"
copy span "57080721"
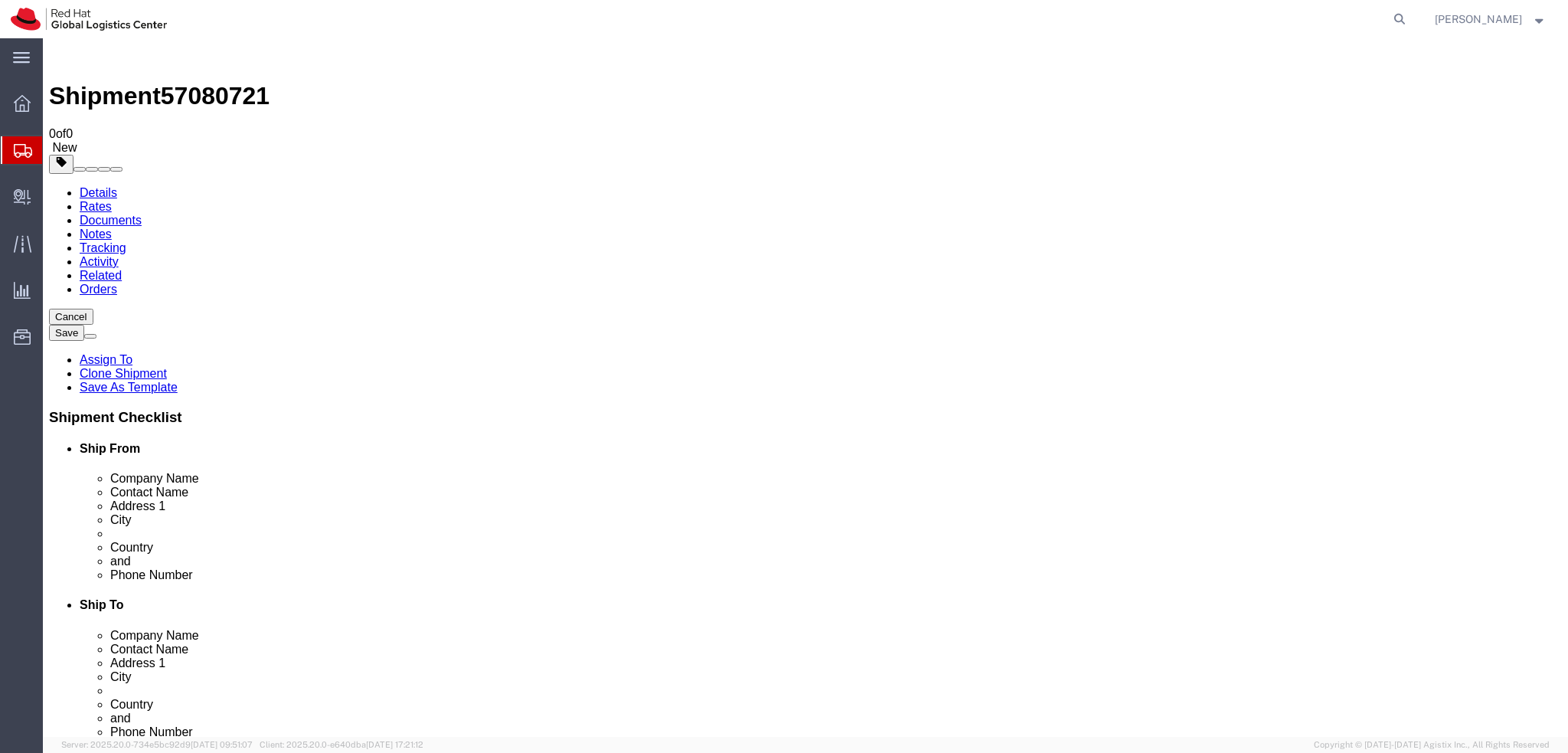
click input "fneamtiu@redhat.com"
click icon
click dd "45.00 EUR"
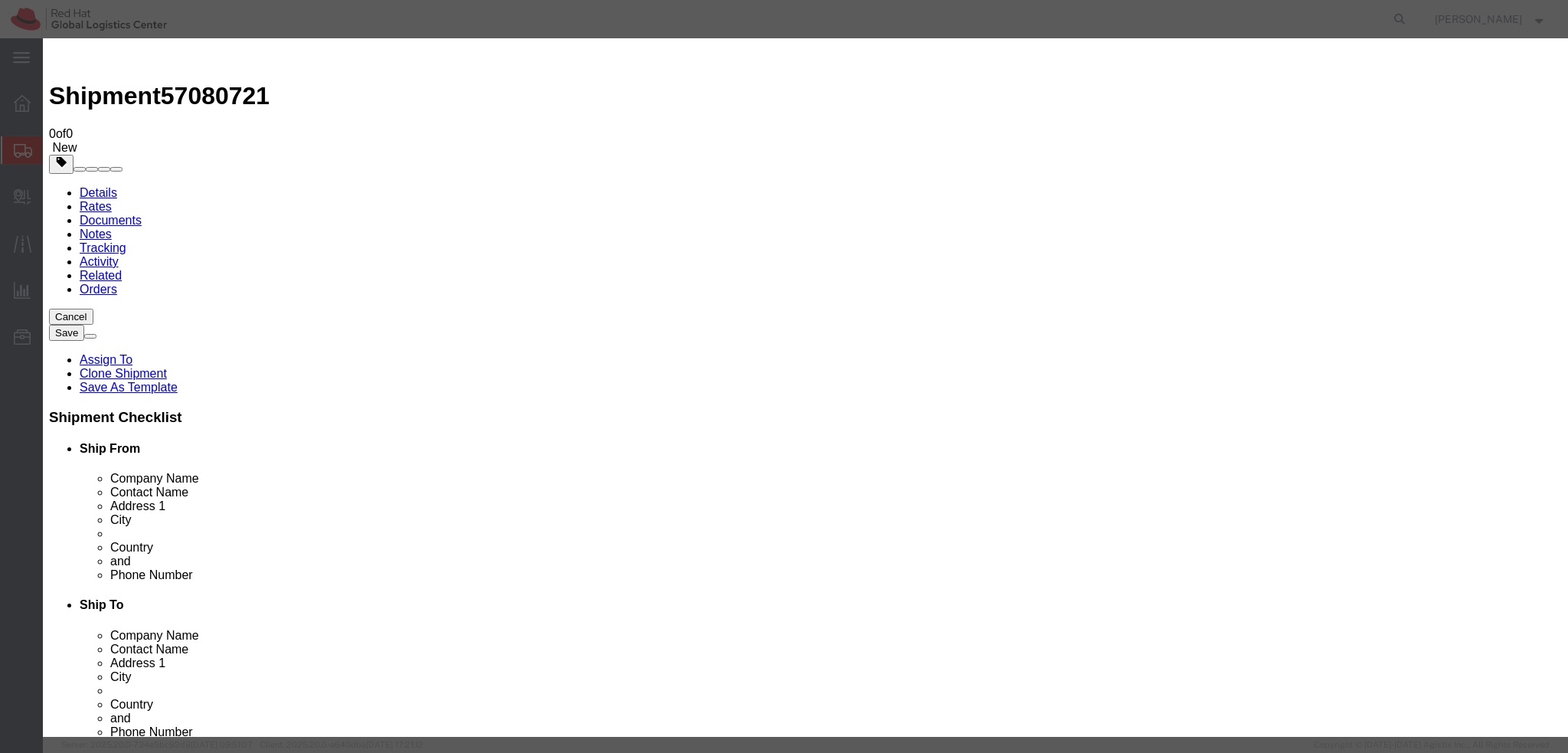
click button "Close"
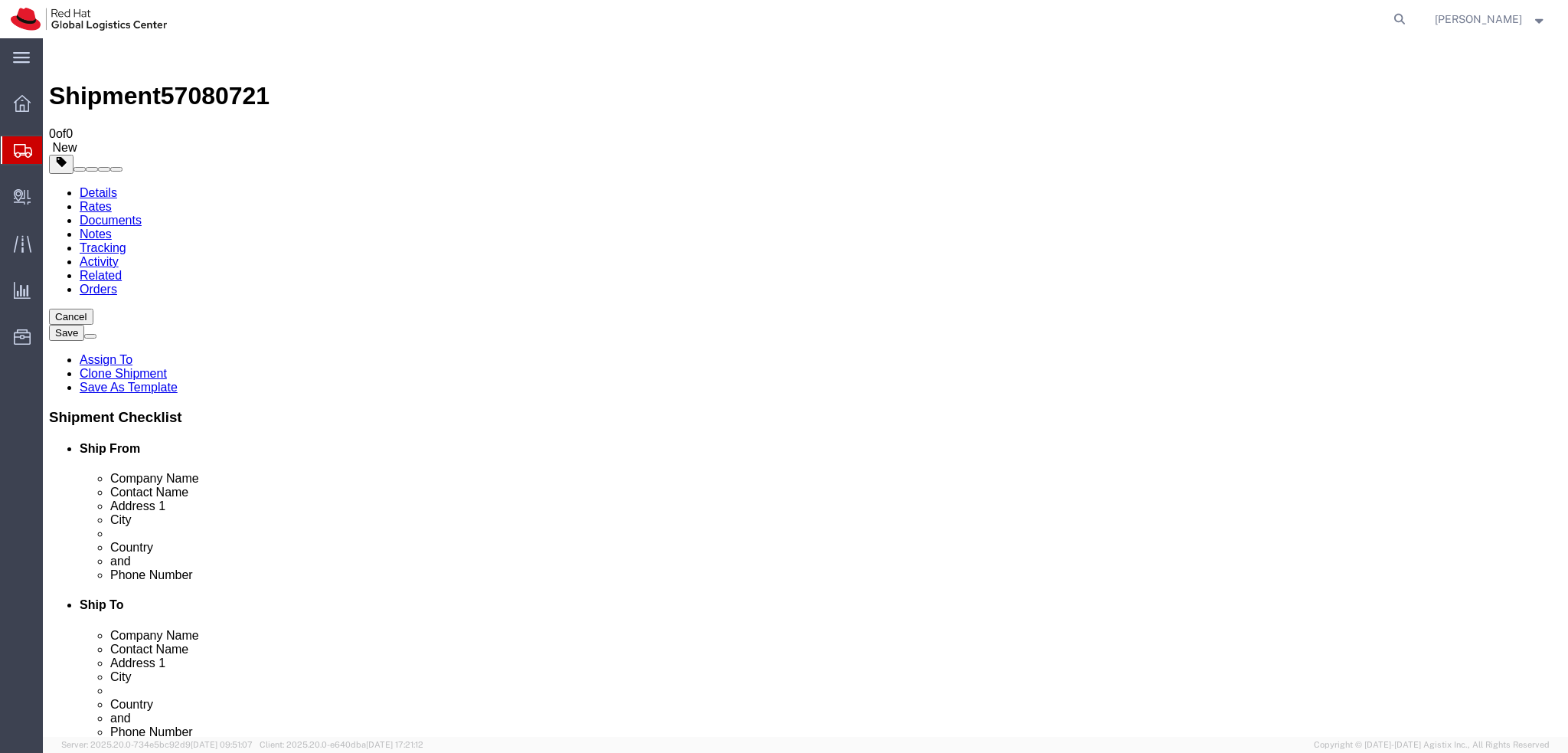
click link "Documents"
click at [99, 186] on link "Details" at bounding box center [98, 192] width 38 height 13
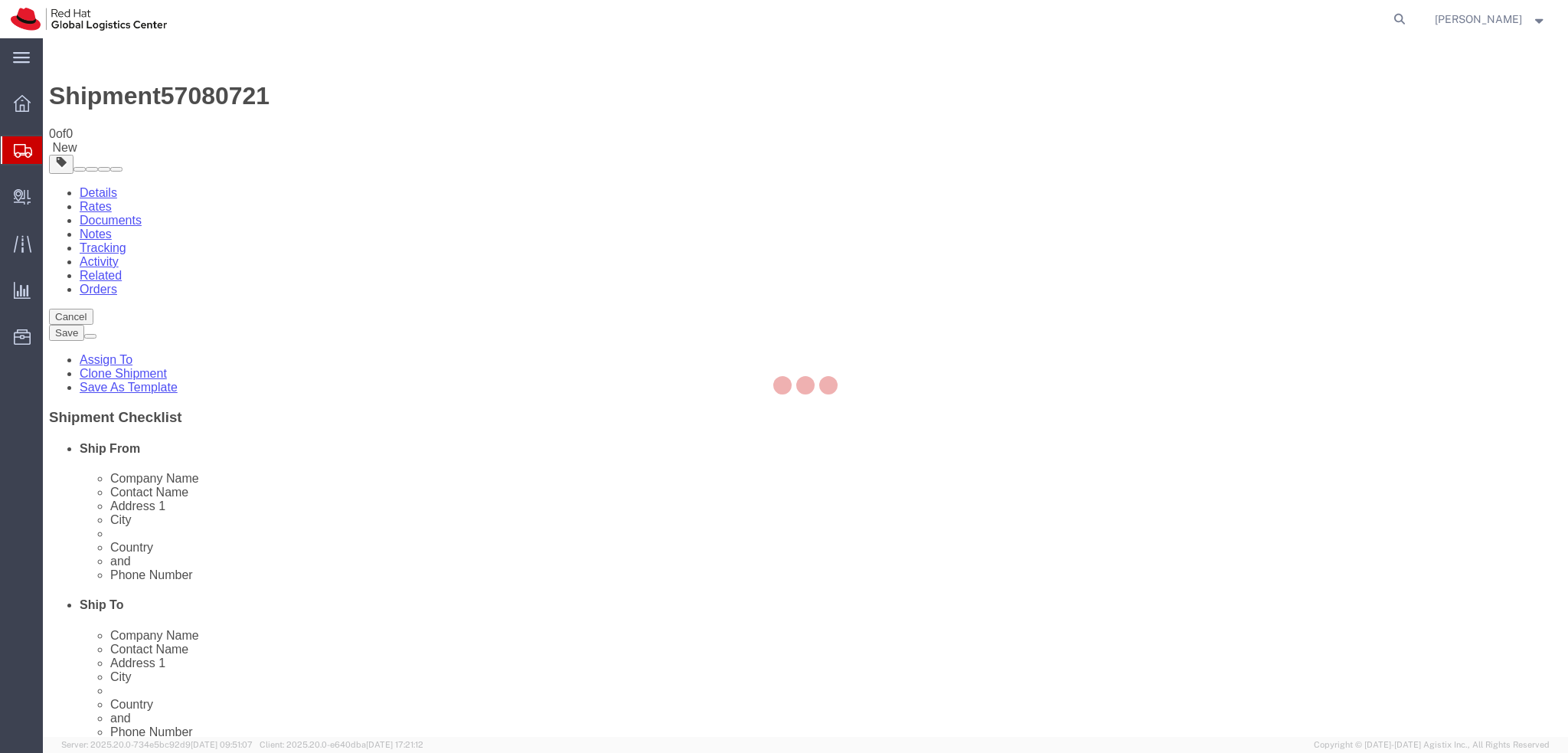
select select "38010"
select select "38034"
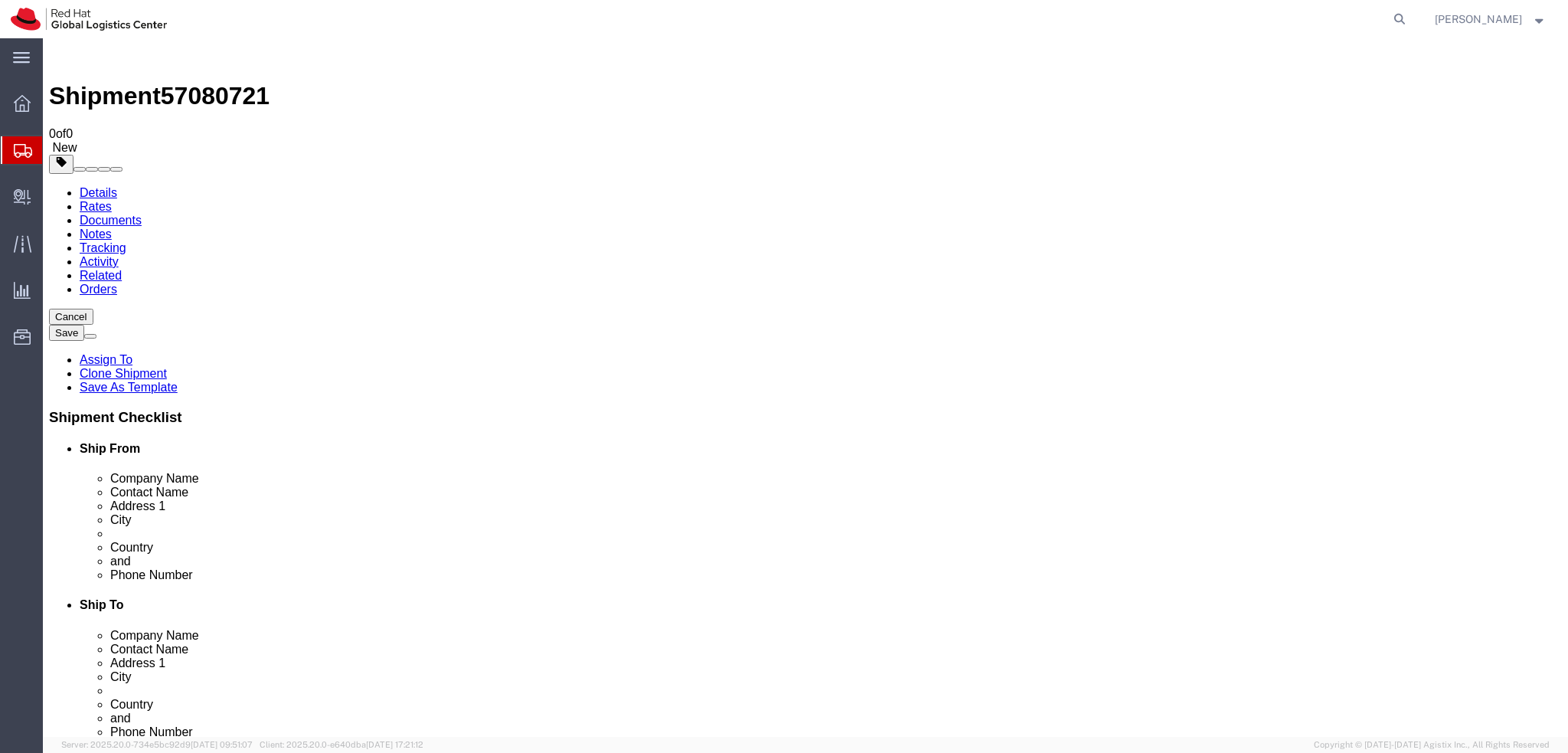
drag, startPoint x: 944, startPoint y: 347, endPoint x: 754, endPoint y: 347, distance: 190.0
click div "Address 1 Ebisu Neonate 8F"
click label "Address 1"
click link "Package Information"
drag, startPoint x: 53, startPoint y: 19, endPoint x: 222, endPoint y: 15, distance: 169.0
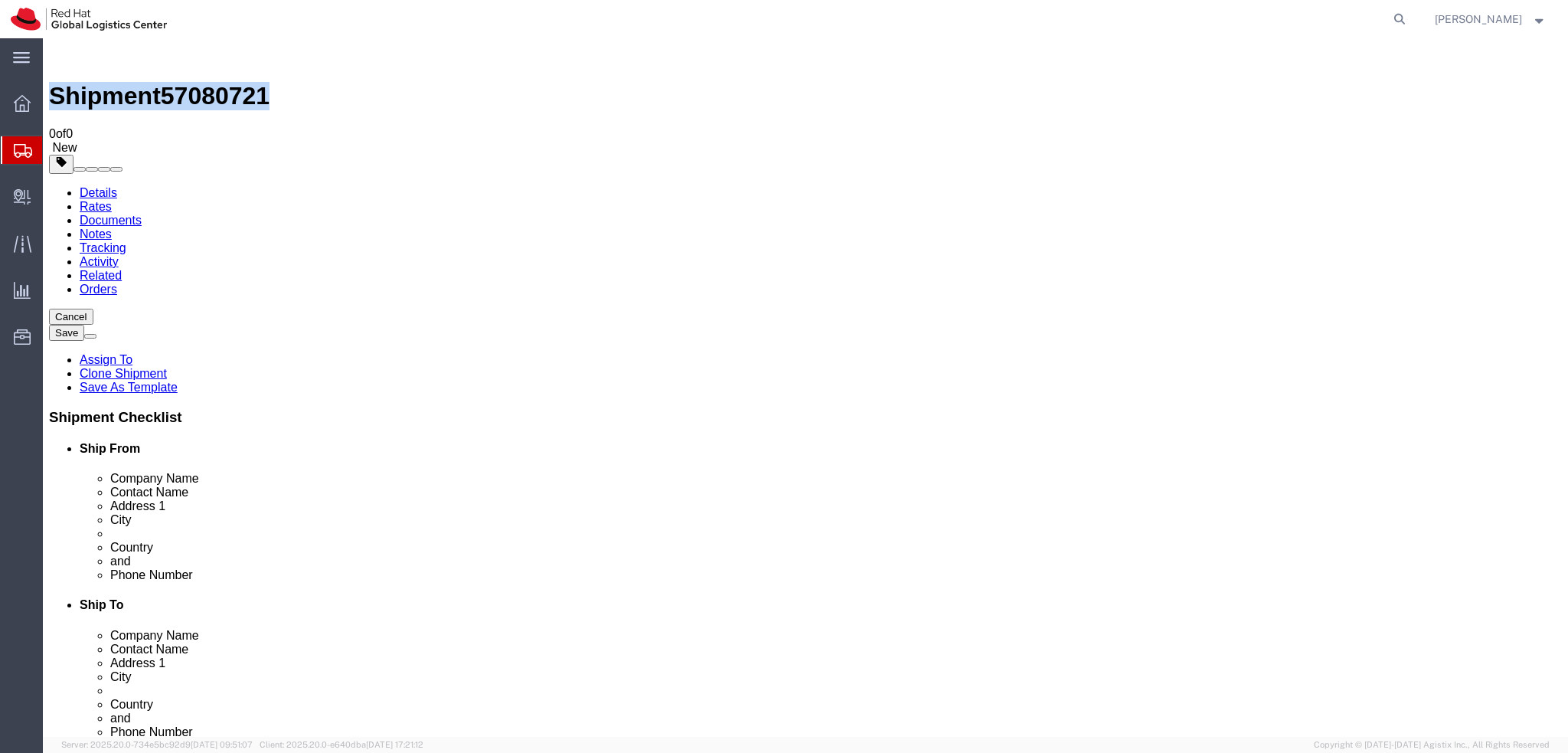
click div "Shipment 57080721 0 of 0 New"
copy h1 "Shipment 57080721"
click button "Cancel"
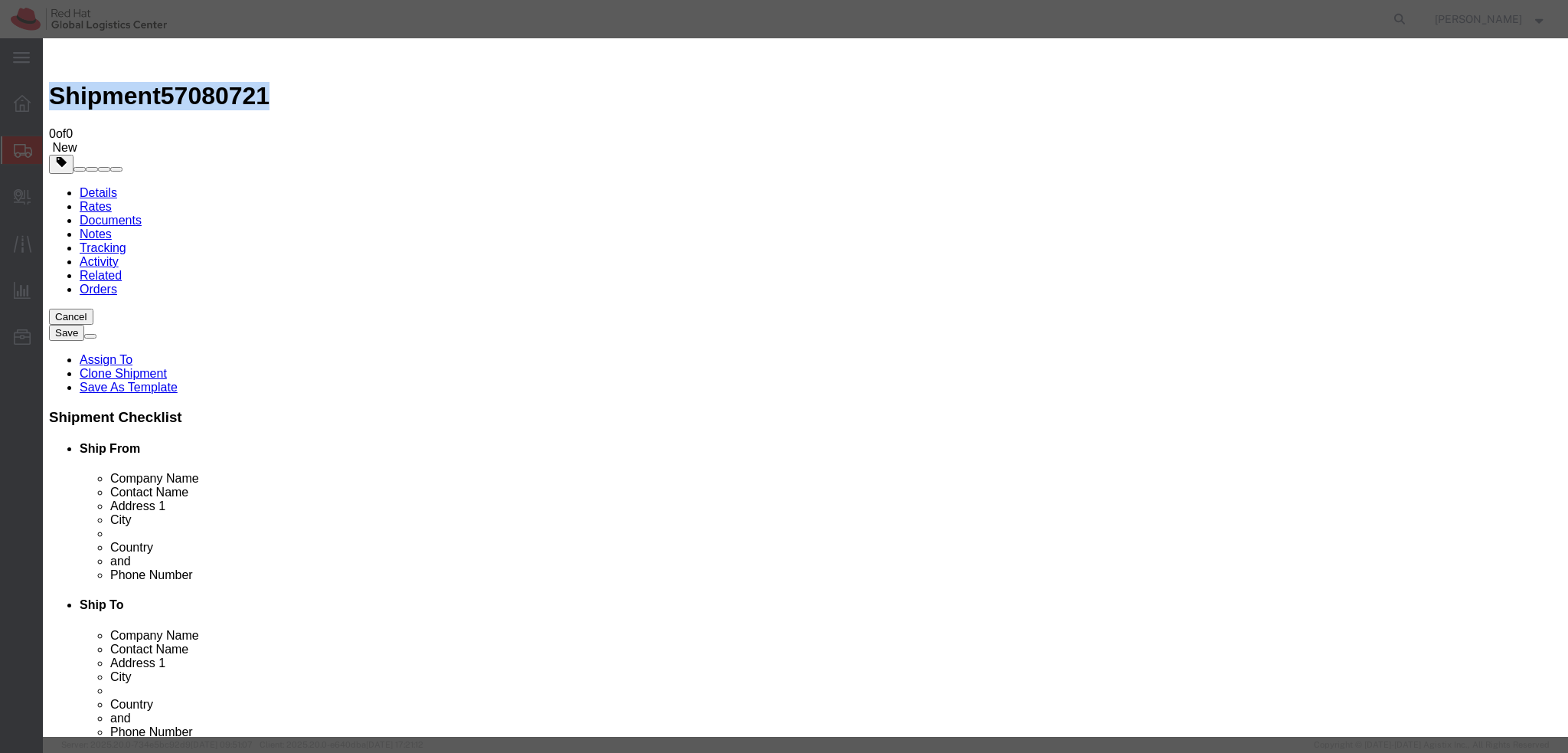
click button "Yes"
